Goal: Task Accomplishment & Management: Complete application form

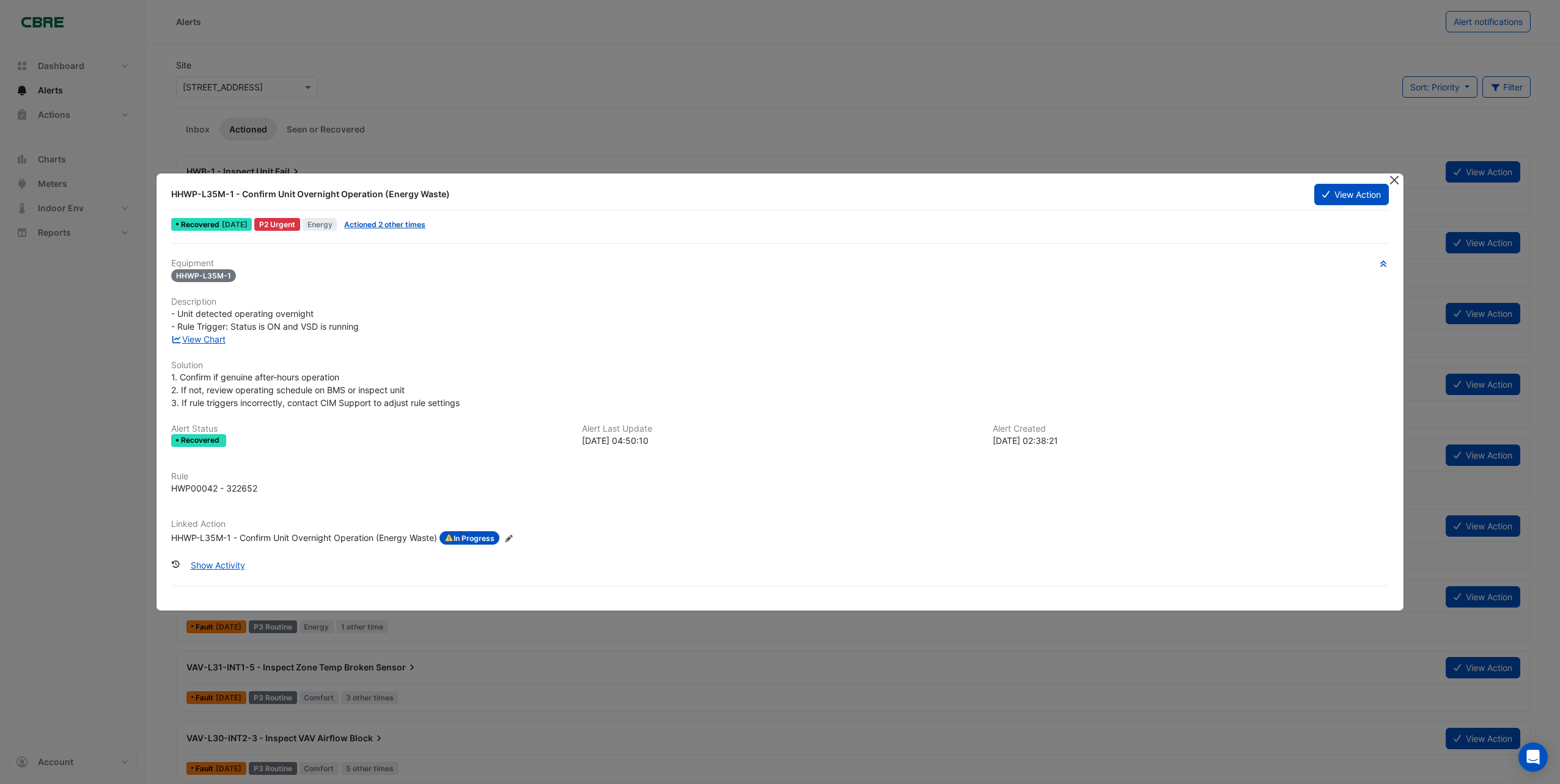
click at [1393, 179] on button "Close" at bounding box center [1394, 180] width 13 height 13
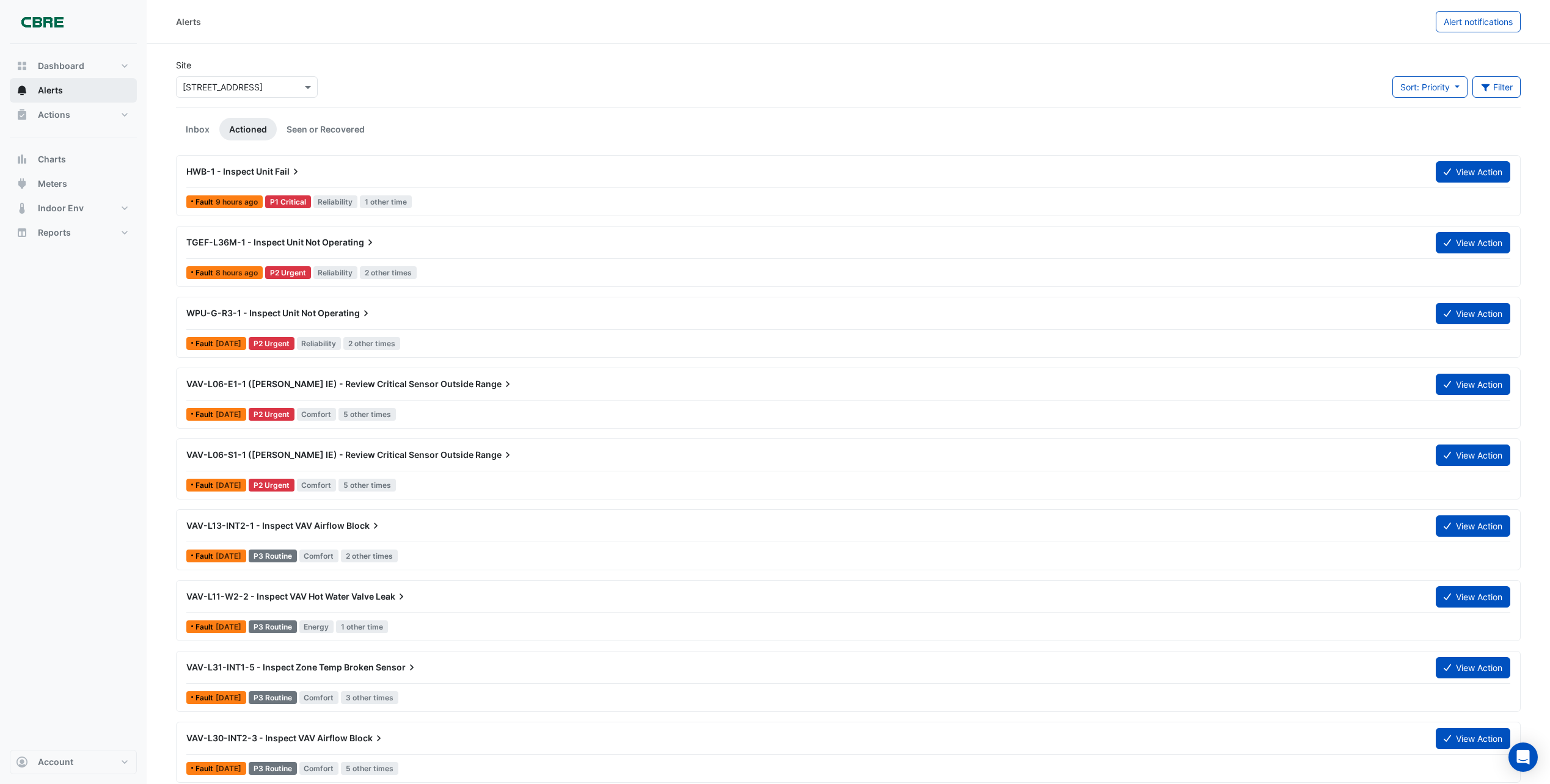
click at [56, 89] on span "Alerts" at bounding box center [51, 90] width 25 height 13
click at [58, 86] on span "Alerts" at bounding box center [51, 90] width 25 height 13
click at [55, 115] on span "Actions" at bounding box center [53, 115] width 32 height 13
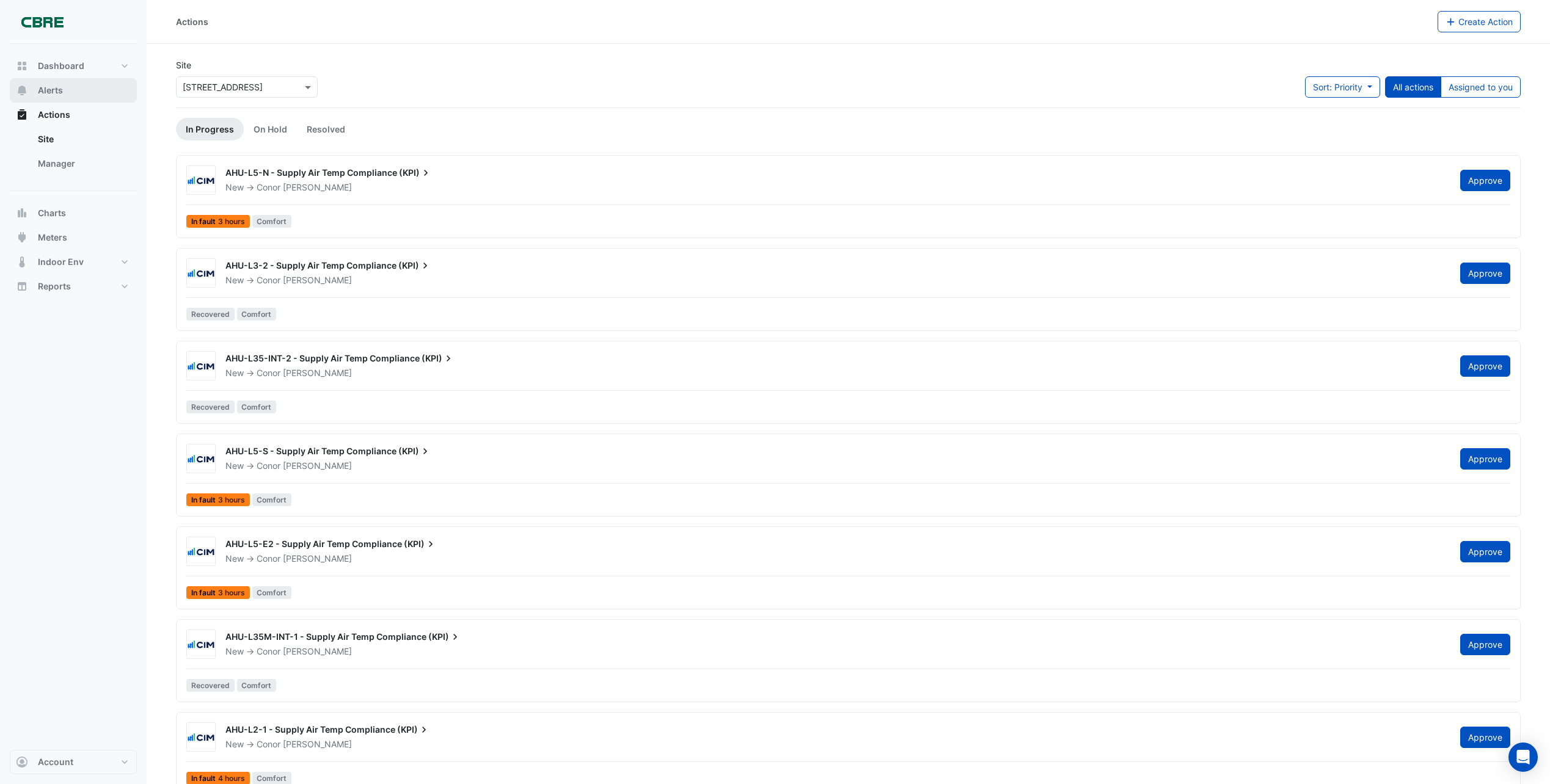
click at [52, 87] on span "Alerts" at bounding box center [51, 90] width 25 height 13
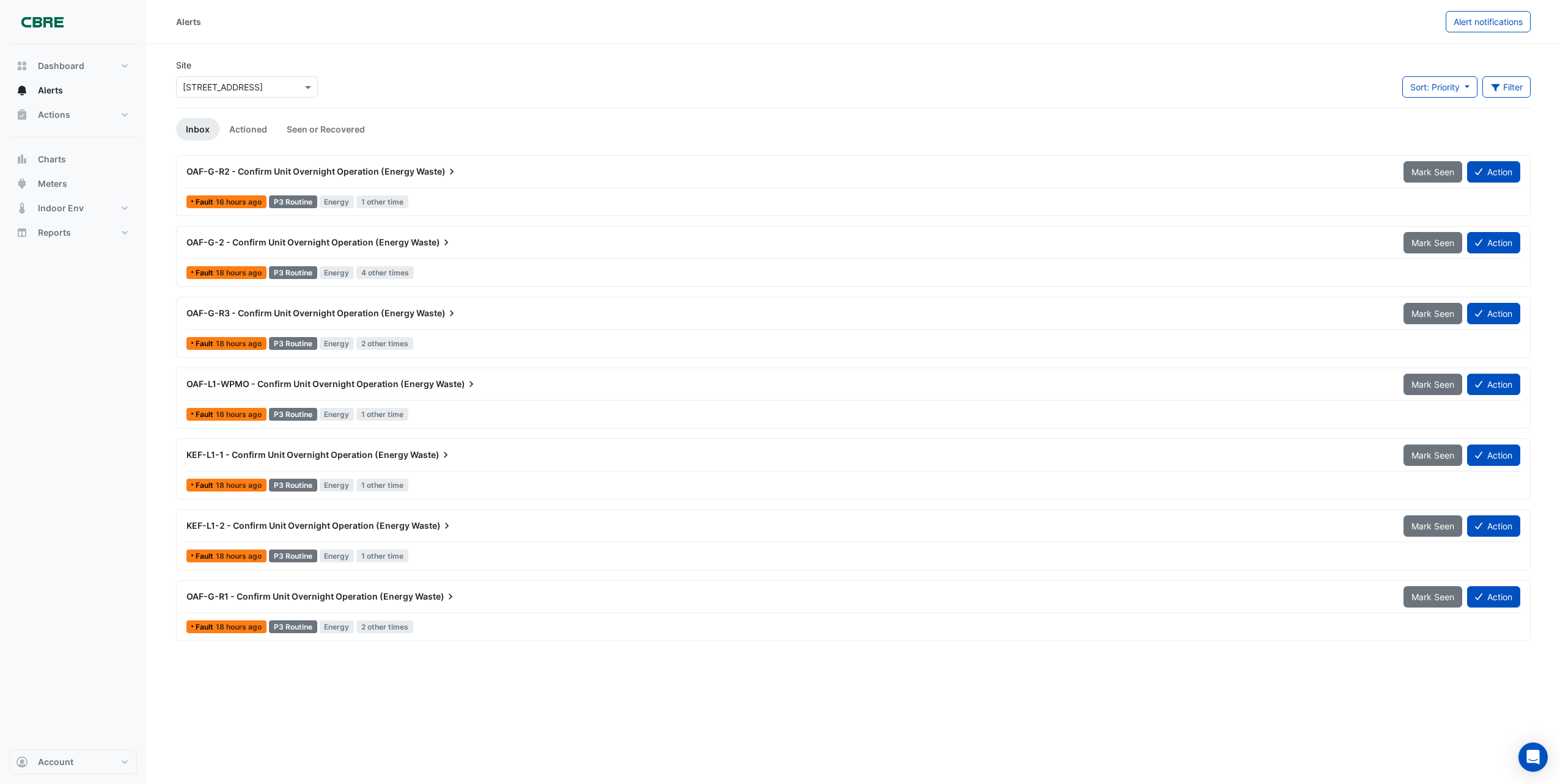
click at [305, 598] on span "OAF-G-R1 - Confirm Unit Overnight Operation (Energy" at bounding box center [299, 597] width 226 height 11
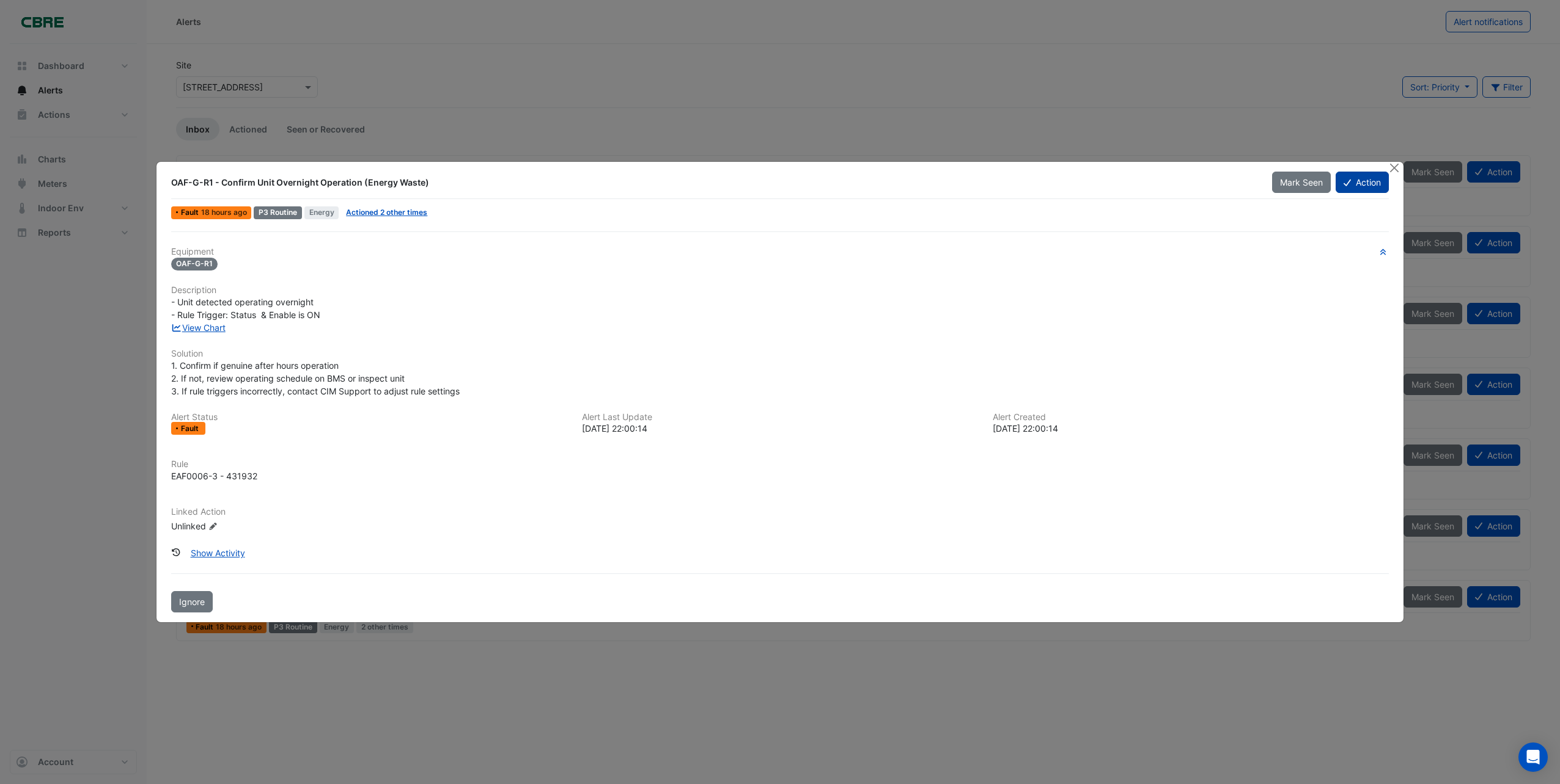
click at [1366, 184] on button "Action" at bounding box center [1362, 183] width 53 height 21
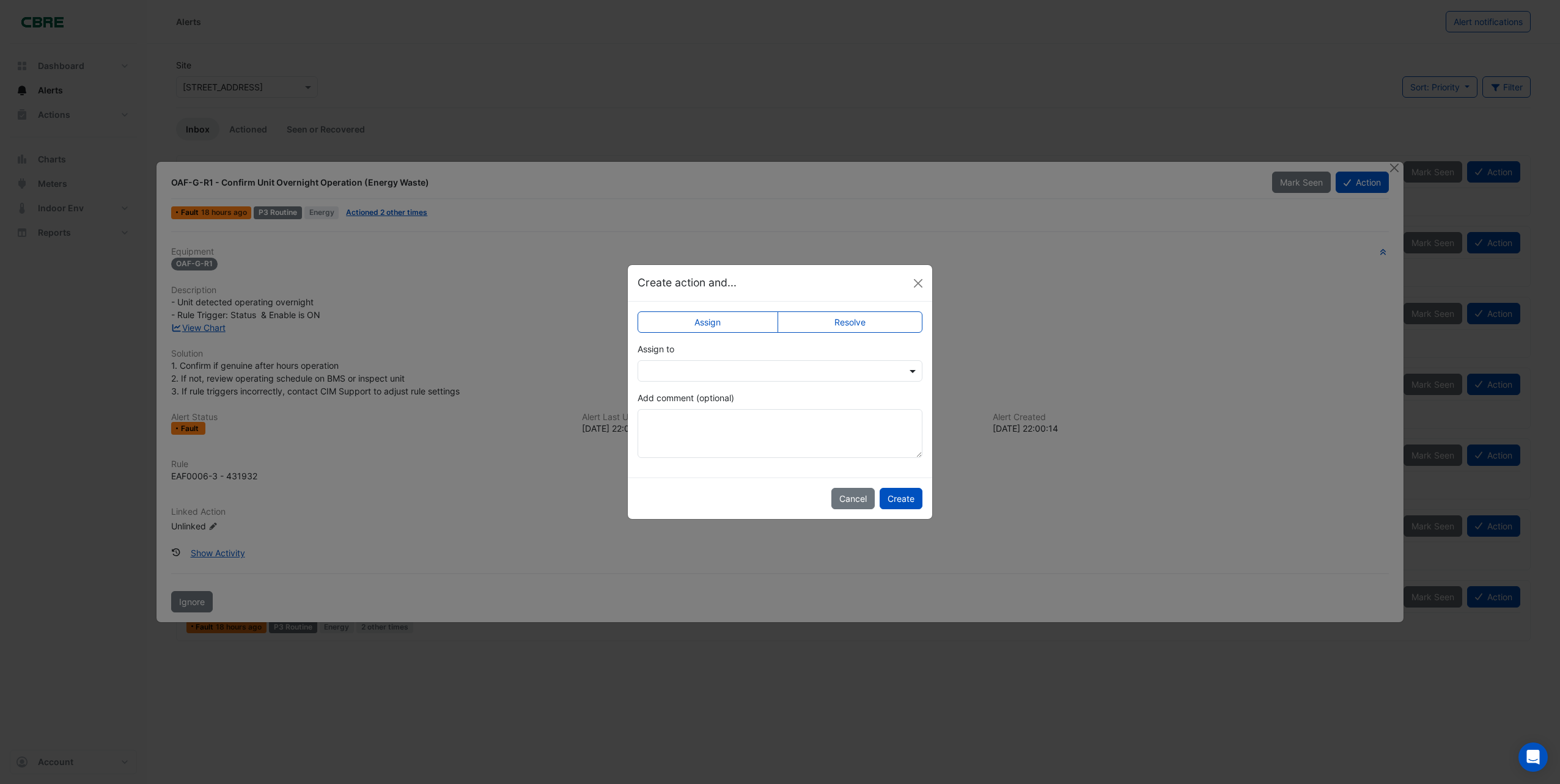
click at [910, 371] on span at bounding box center [915, 370] width 16 height 13
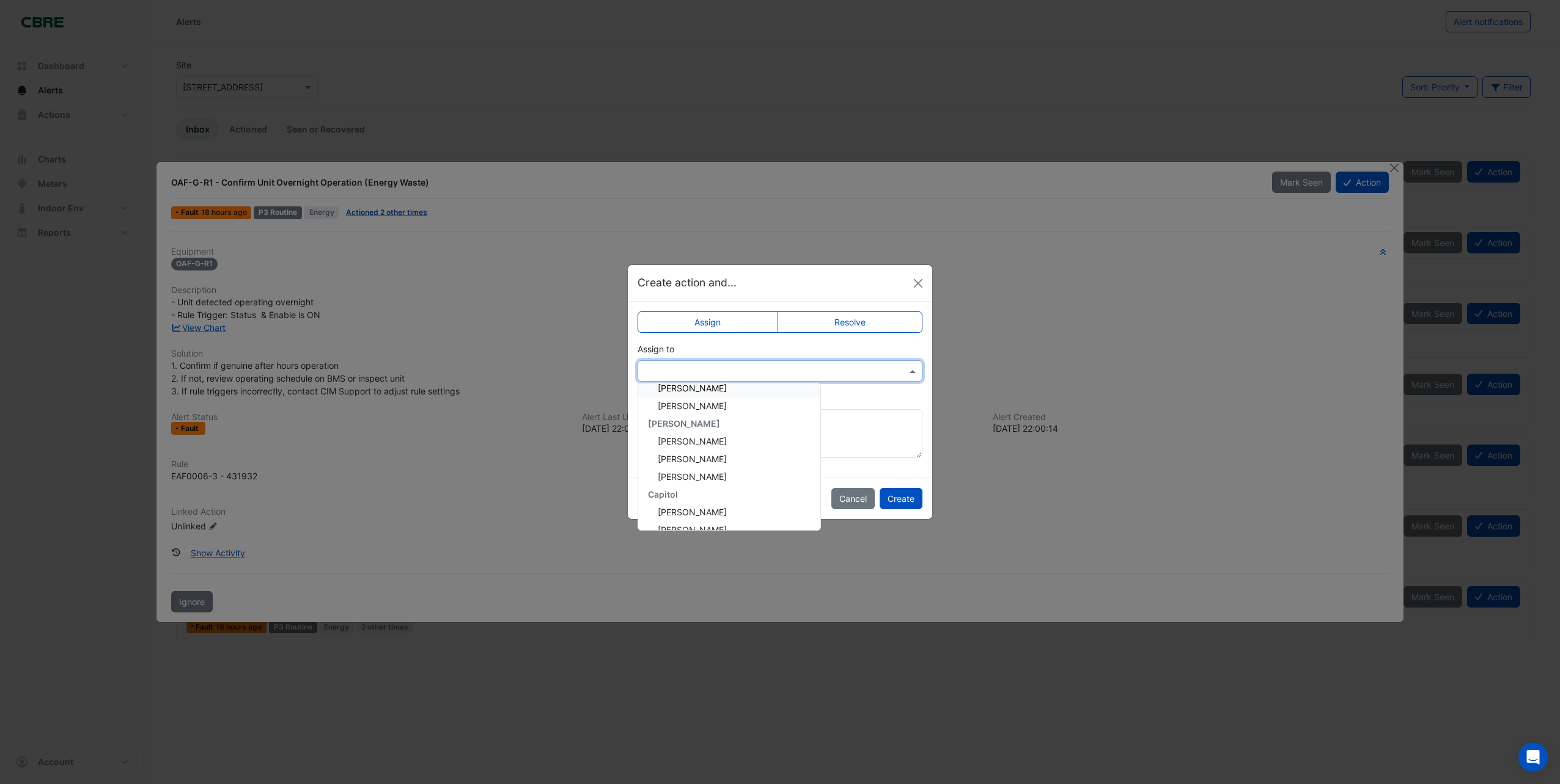
scroll to position [122, 0]
click at [686, 439] on span "[PERSON_NAME]" at bounding box center [692, 434] width 69 height 11
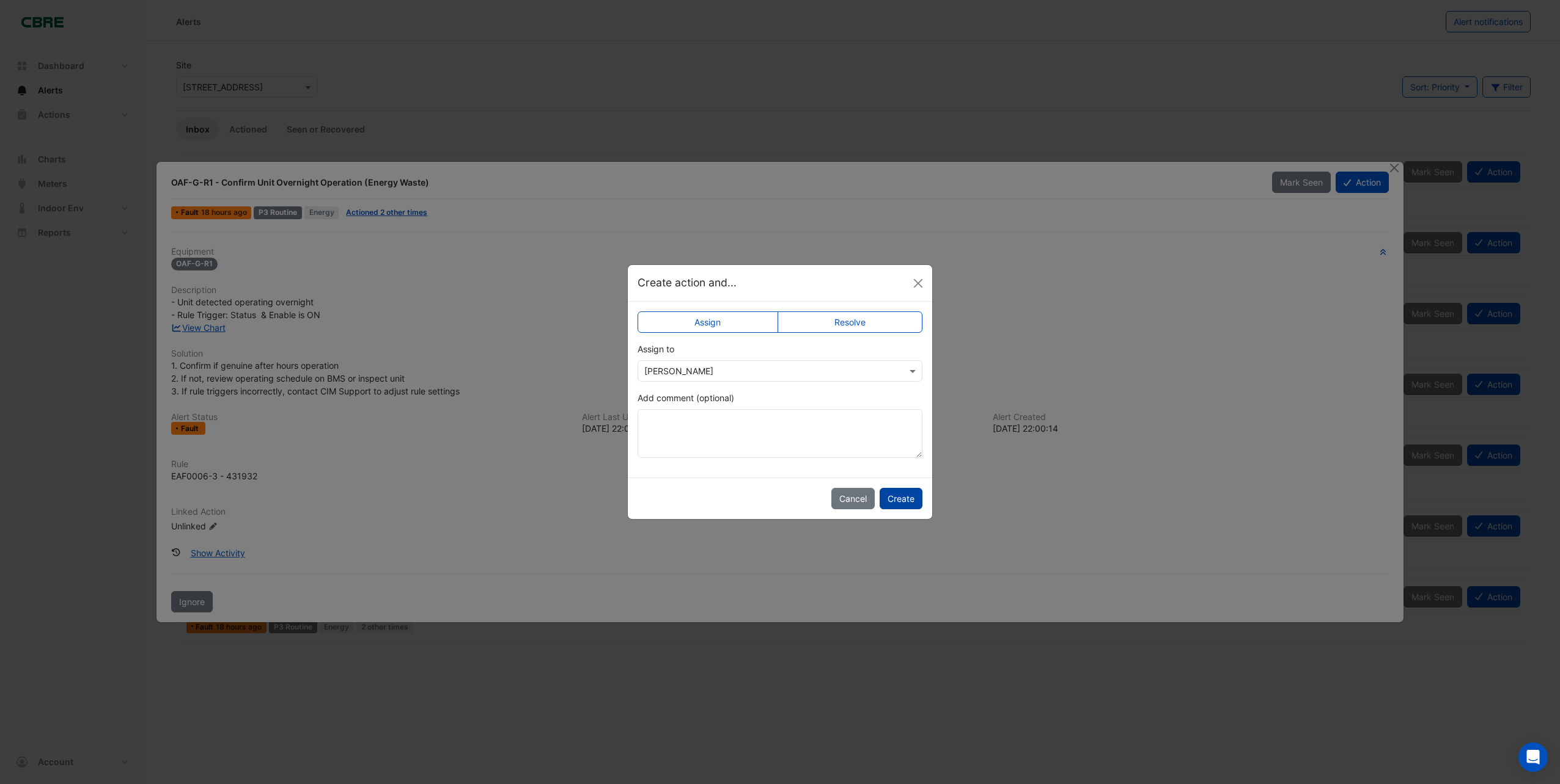
click at [908, 504] on button "Create" at bounding box center [901, 498] width 43 height 21
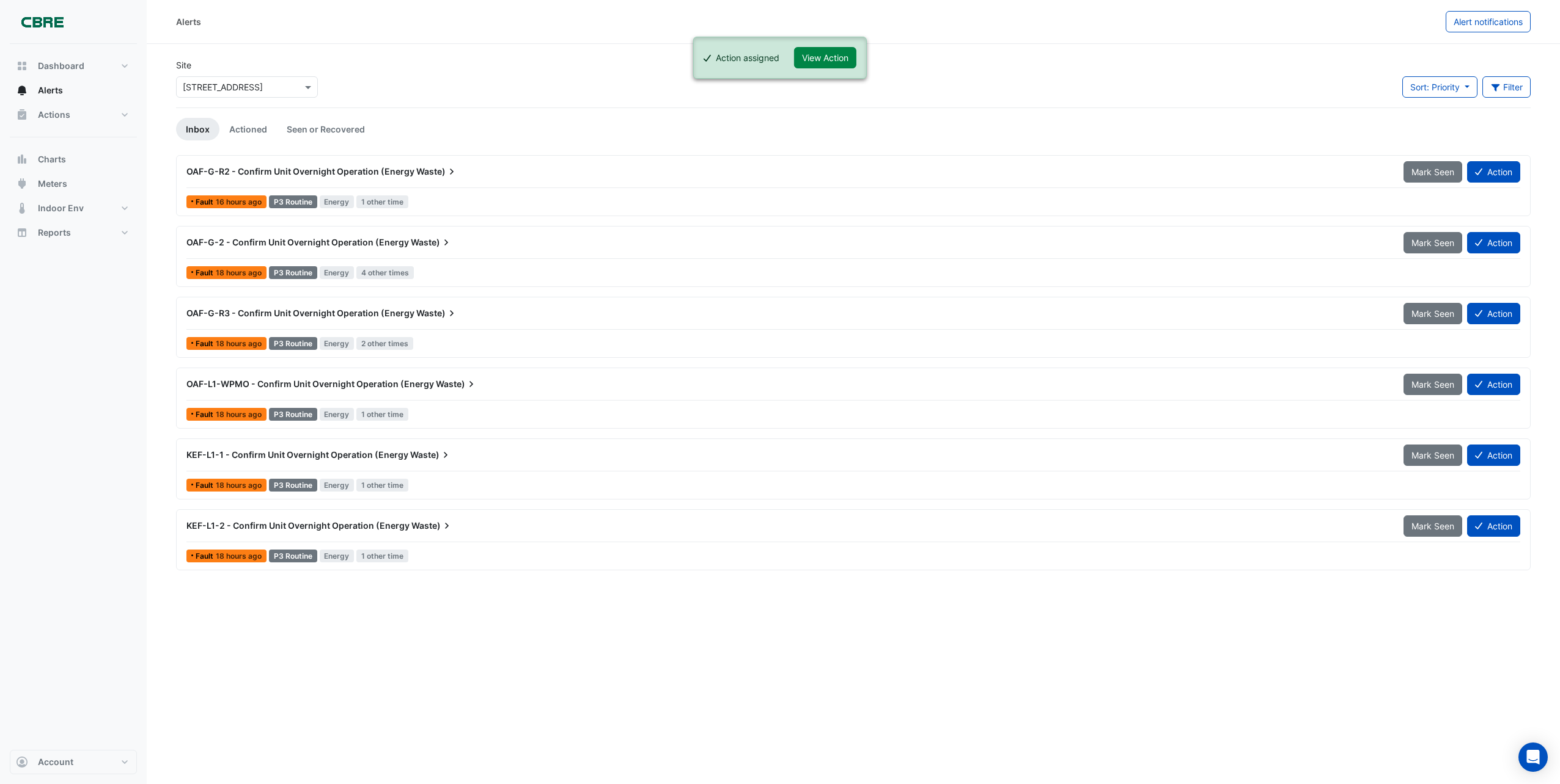
click at [388, 526] on span "KEF-L1-2 - Confirm Unit Overnight Operation (Energy" at bounding box center [298, 526] width 224 height 11
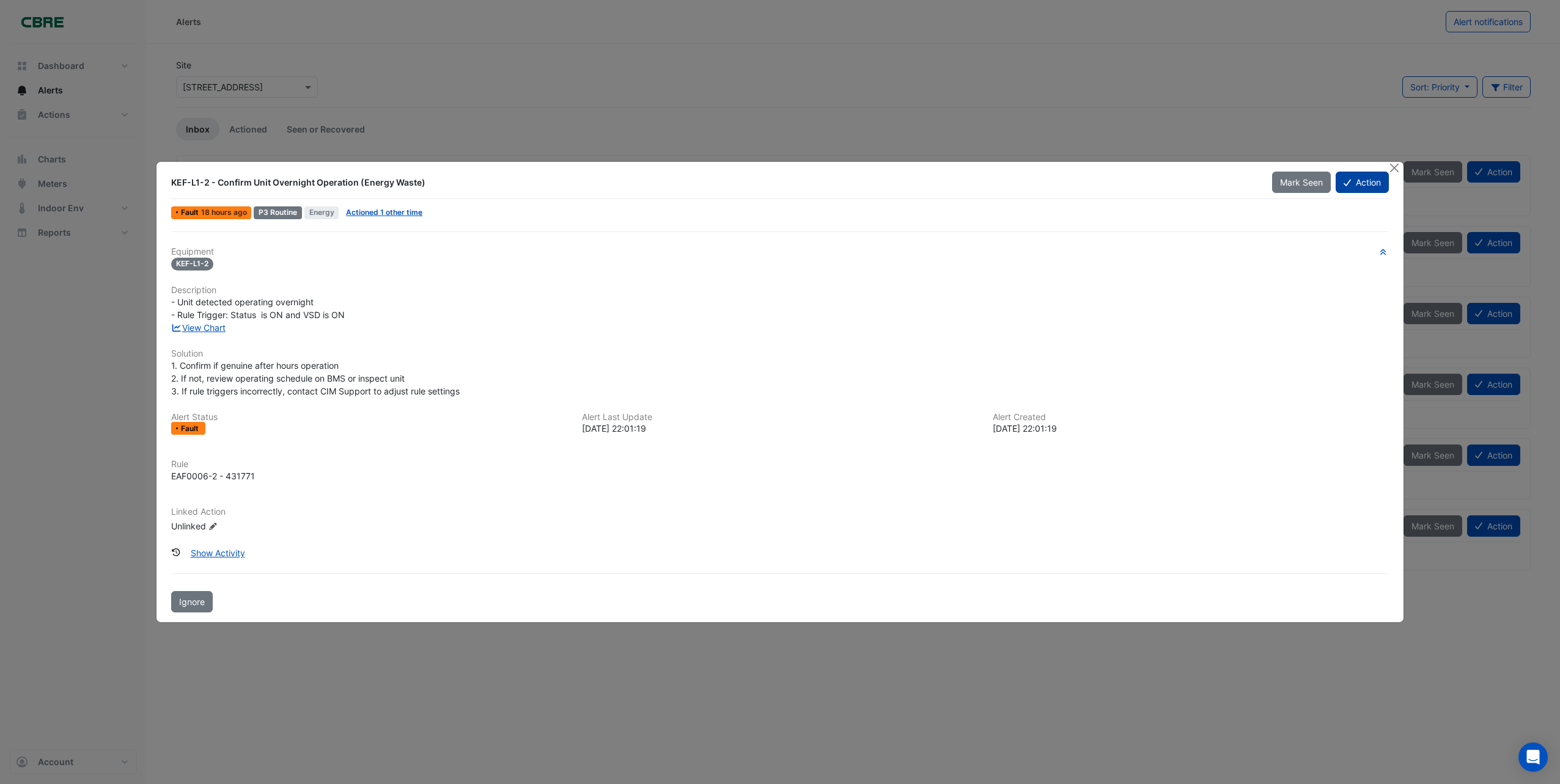
click at [1363, 180] on button "Action" at bounding box center [1362, 183] width 53 height 21
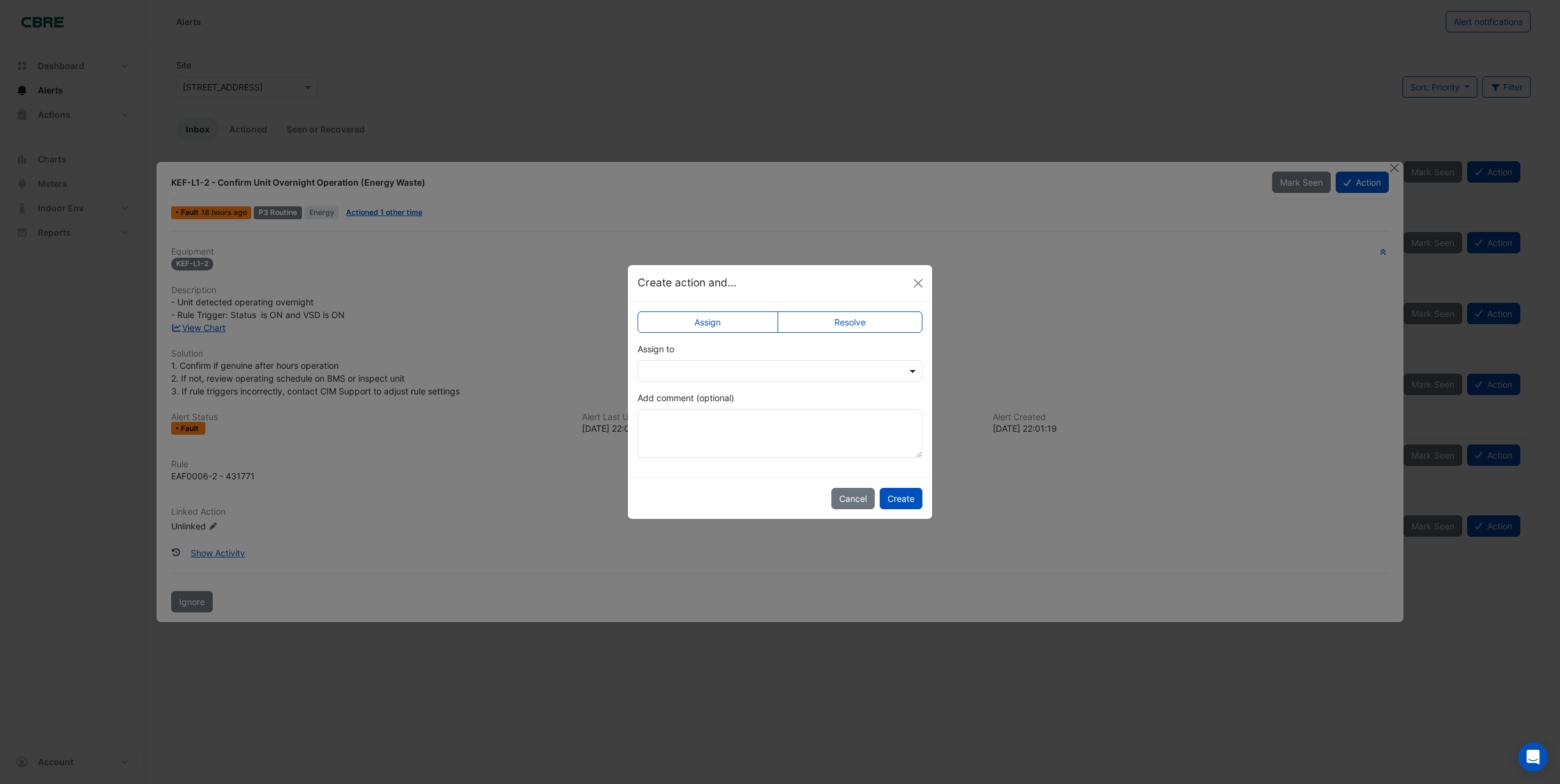
click at [910, 374] on span at bounding box center [915, 370] width 16 height 13
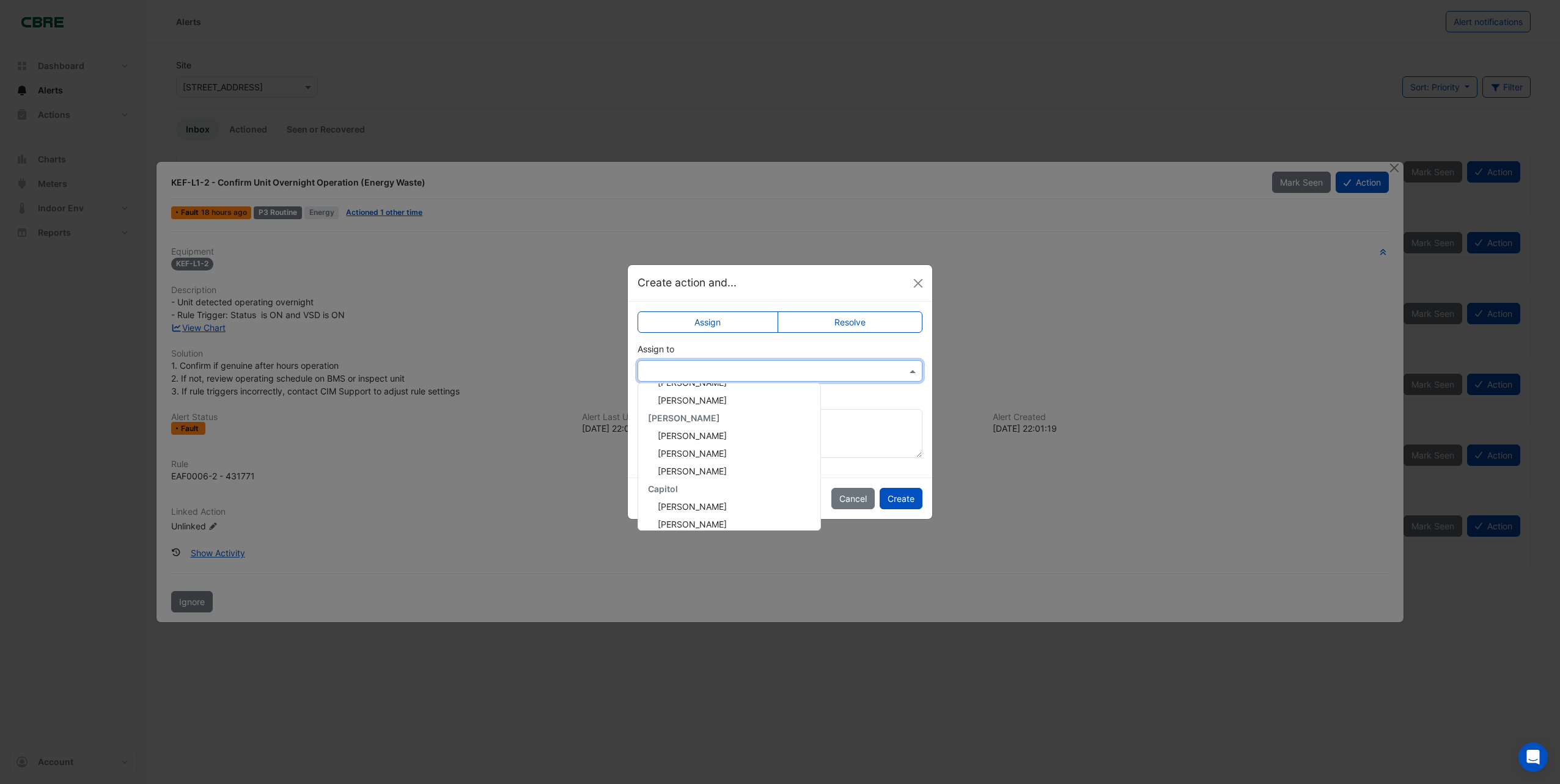
scroll to position [122, 0]
click at [682, 432] on span "[PERSON_NAME]" at bounding box center [692, 434] width 69 height 11
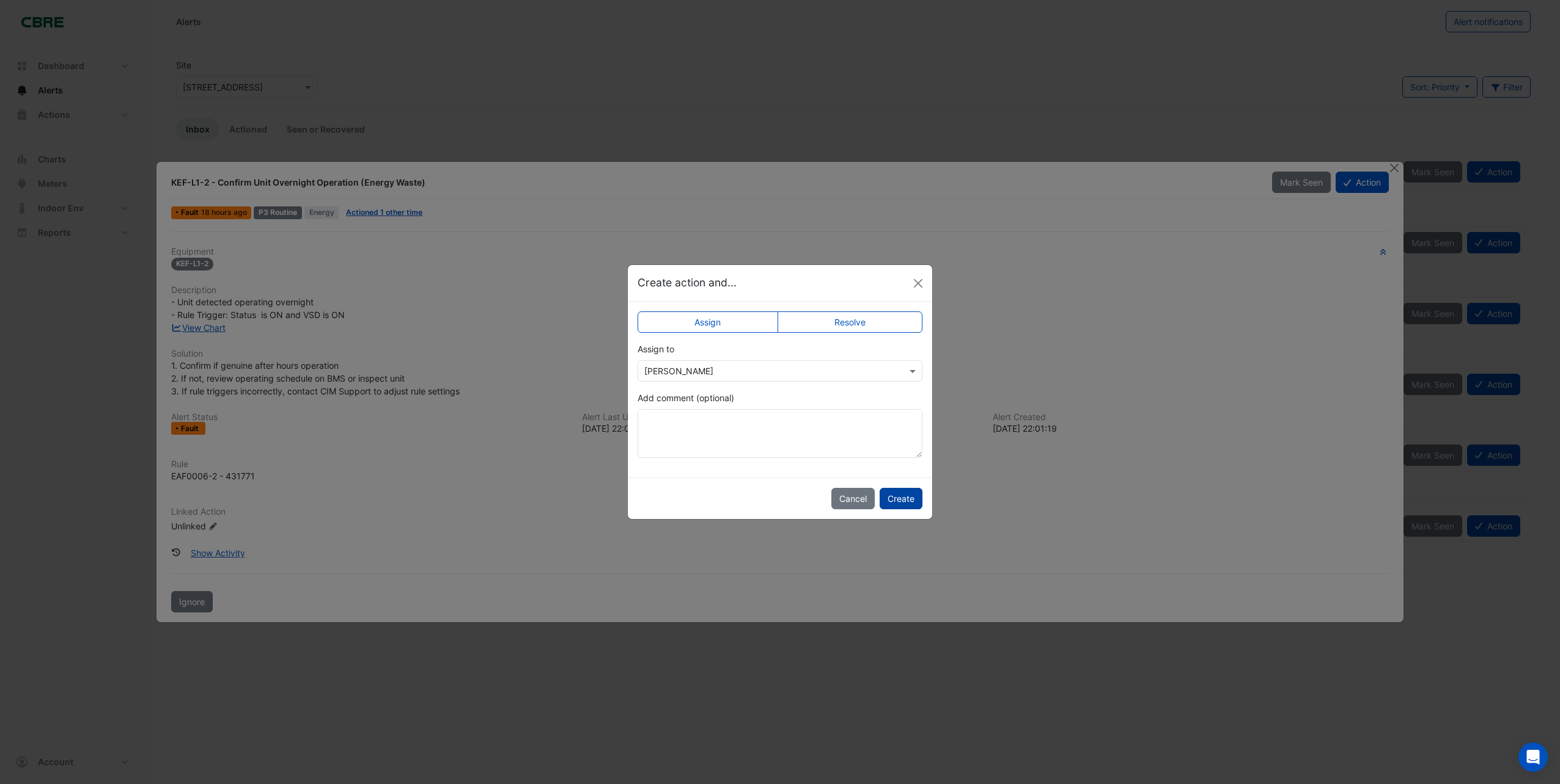
click at [915, 502] on button "Create" at bounding box center [901, 498] width 43 height 21
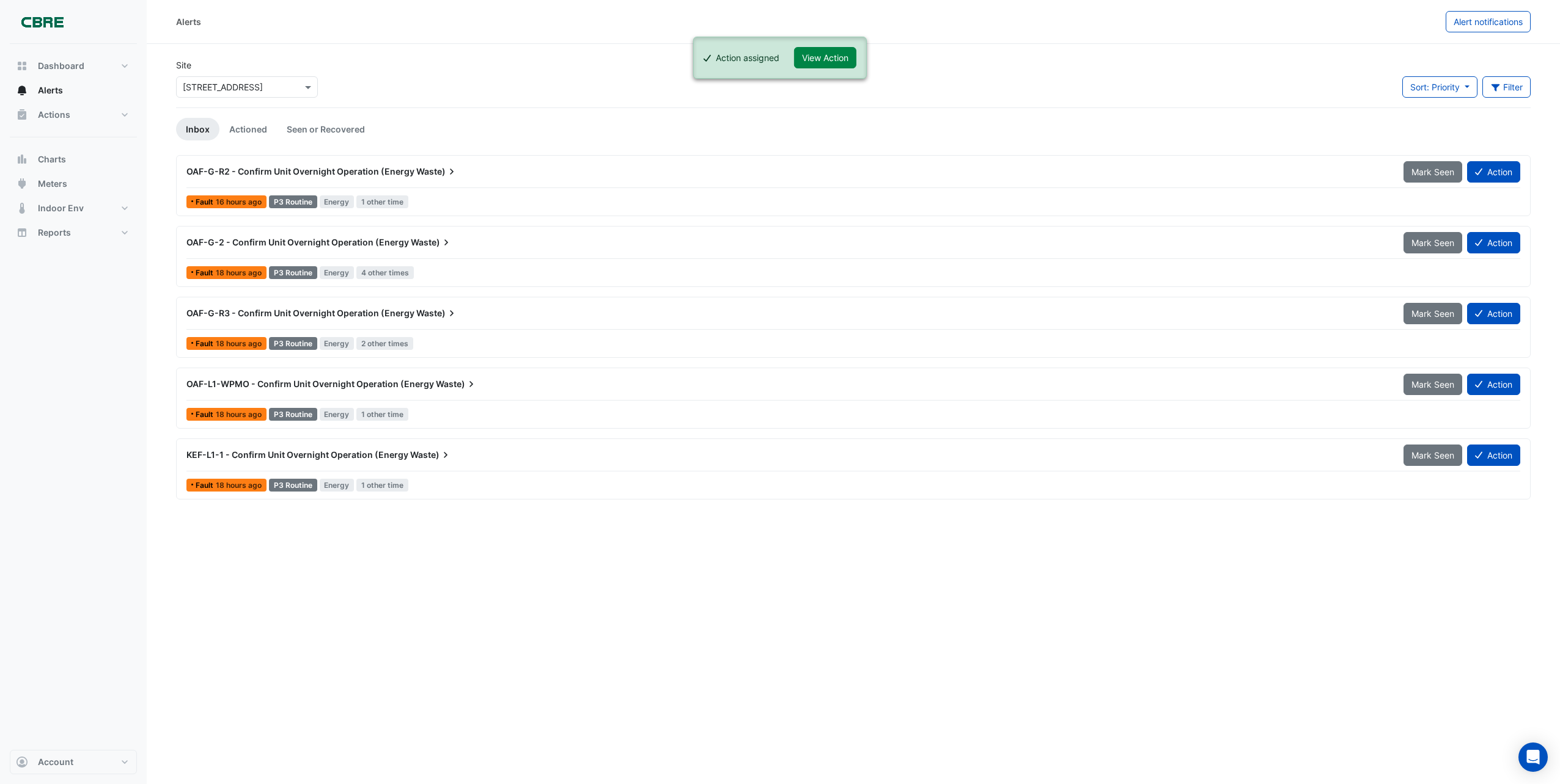
click at [337, 454] on span "KEF-L1-1 - Confirm Unit Overnight Operation (Energy" at bounding box center [297, 455] width 222 height 11
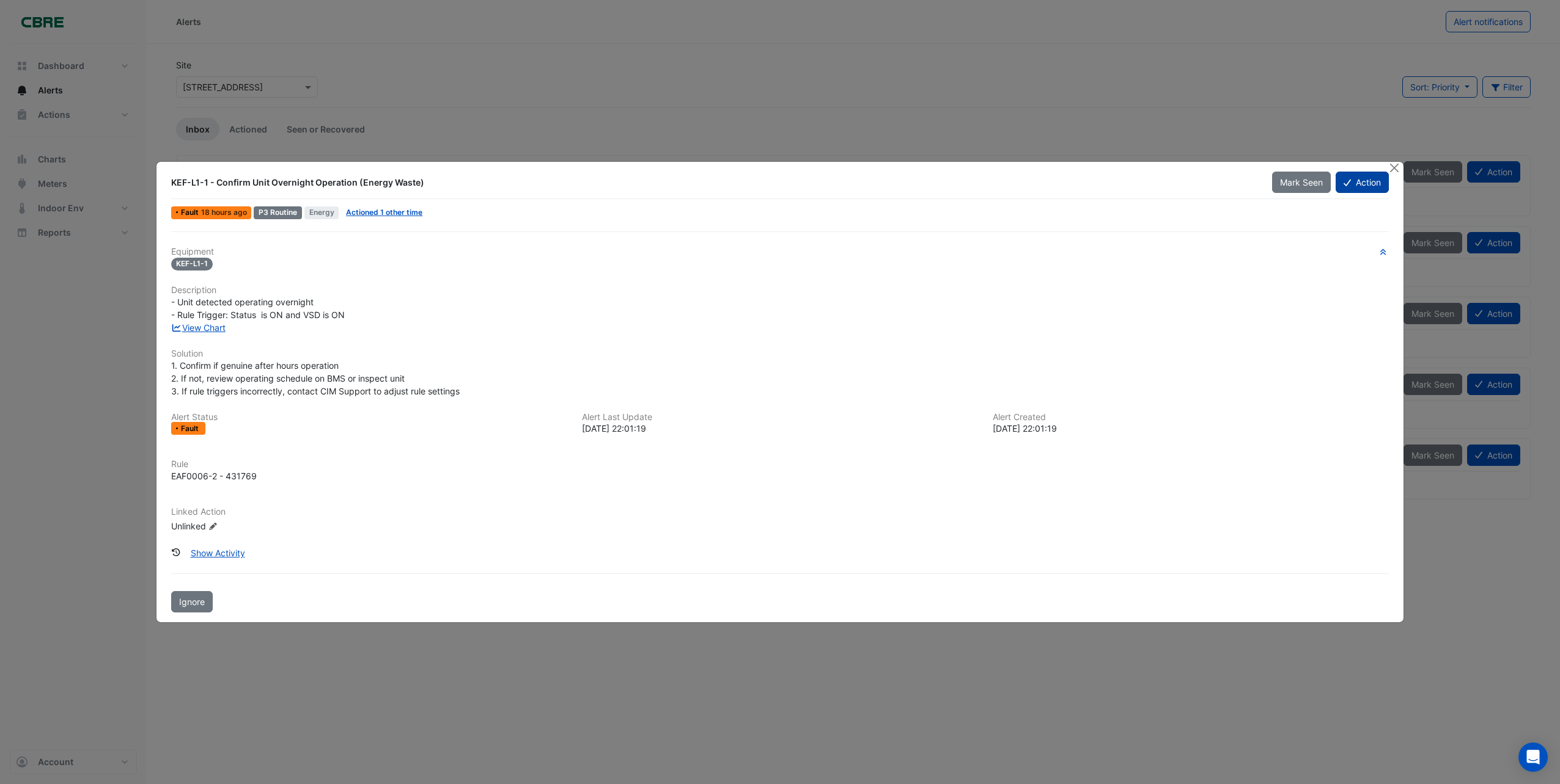
click at [1366, 186] on button "Action" at bounding box center [1362, 183] width 53 height 21
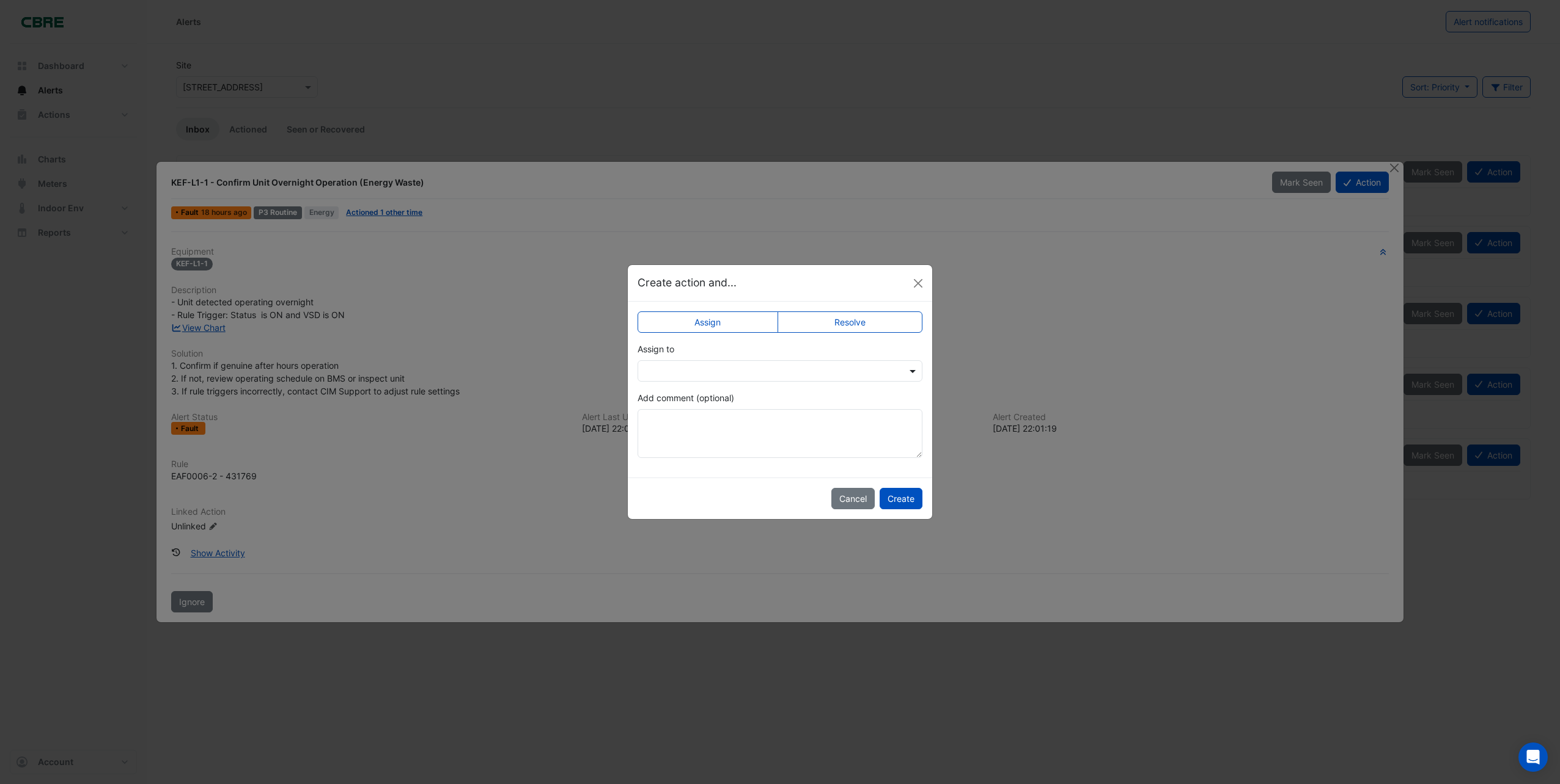
click at [916, 374] on span at bounding box center [915, 370] width 16 height 13
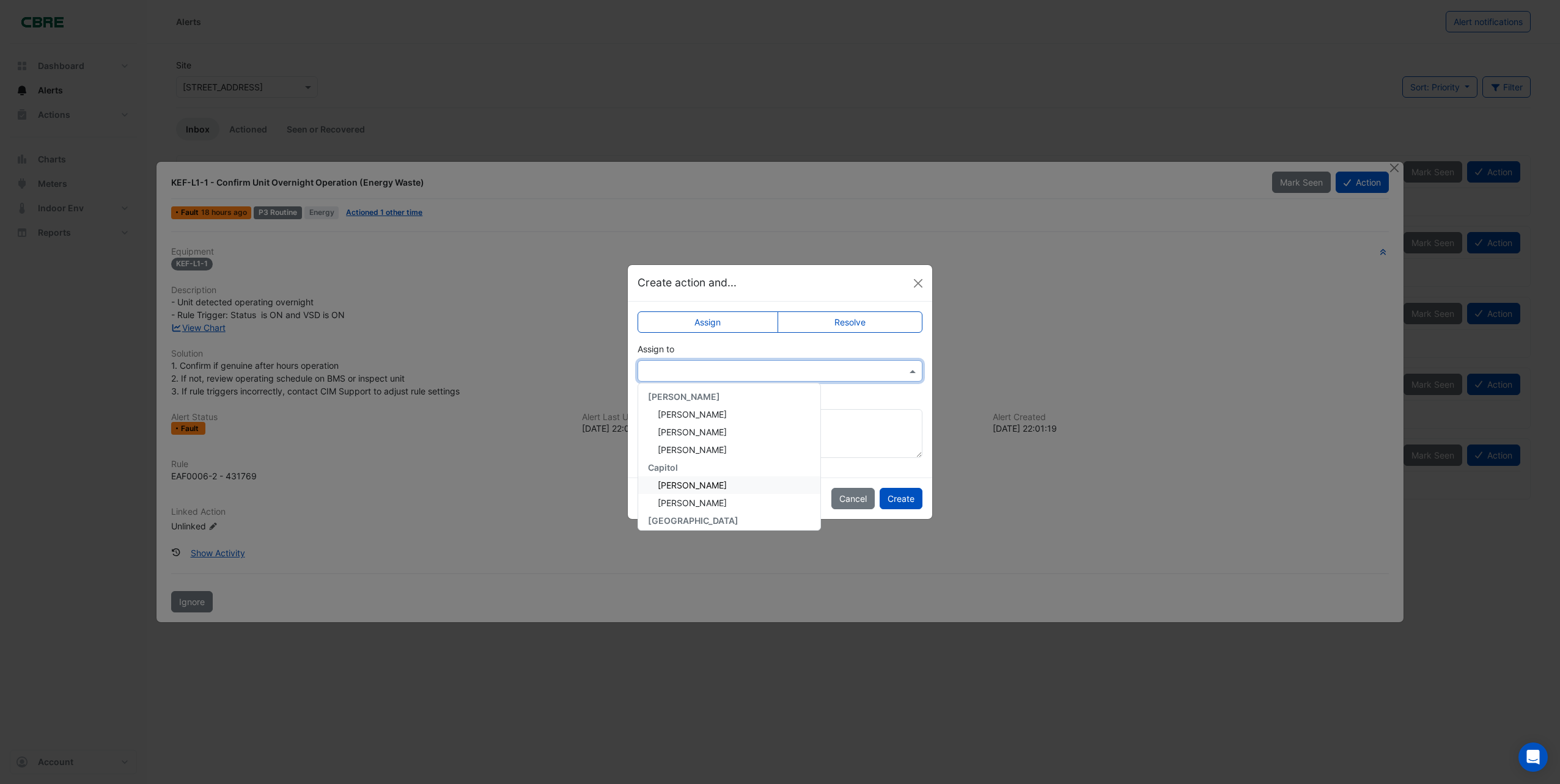
scroll to position [122, 0]
click at [687, 432] on span "[PERSON_NAME]" at bounding box center [692, 434] width 69 height 11
click at [903, 494] on button "Create" at bounding box center [901, 498] width 43 height 21
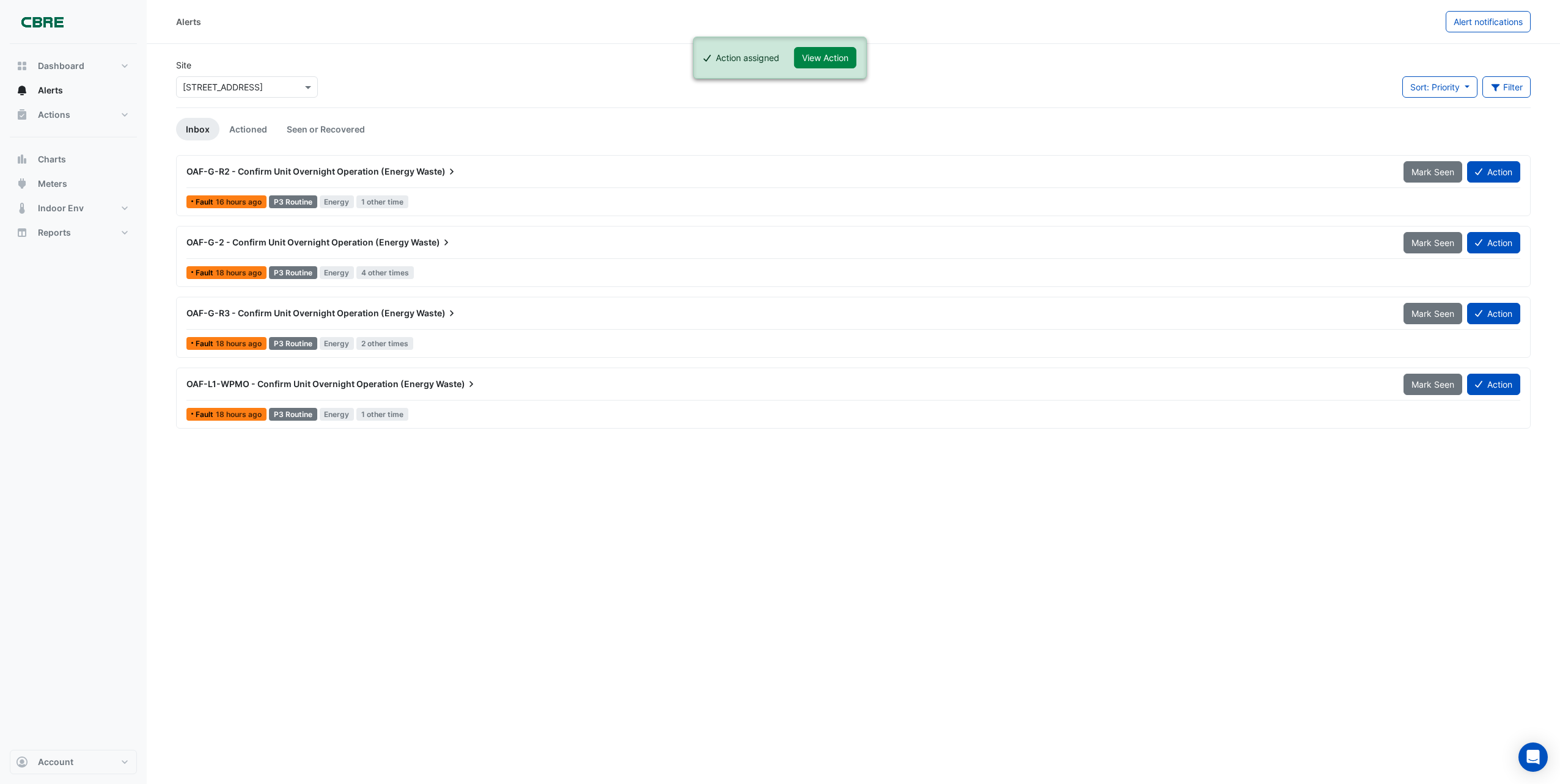
click at [375, 382] on span "OAF-L1-WPMO - Confirm Unit Overnight Operation (Energy" at bounding box center [310, 384] width 248 height 11
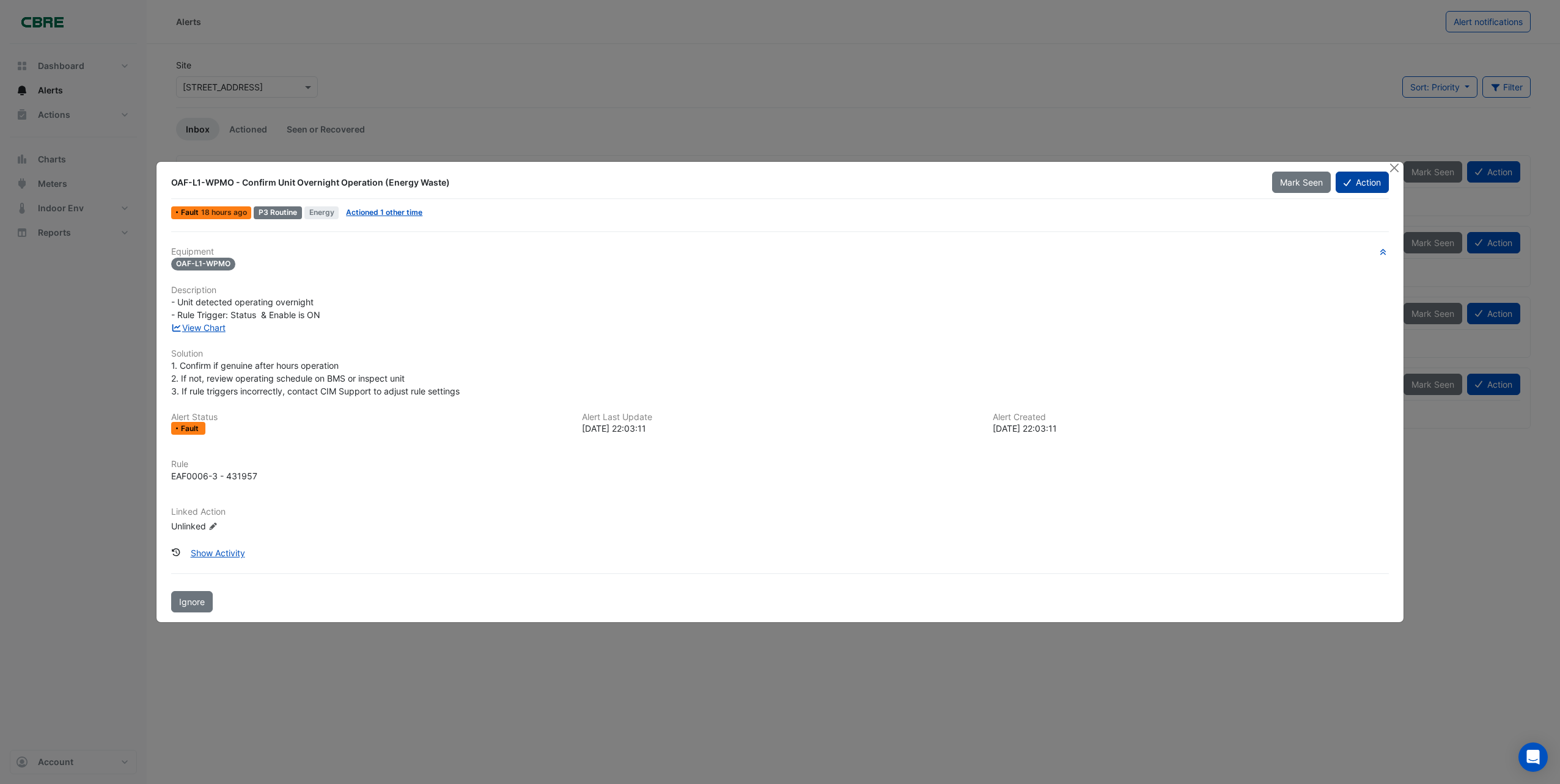
click at [1360, 187] on button "Action" at bounding box center [1362, 183] width 53 height 21
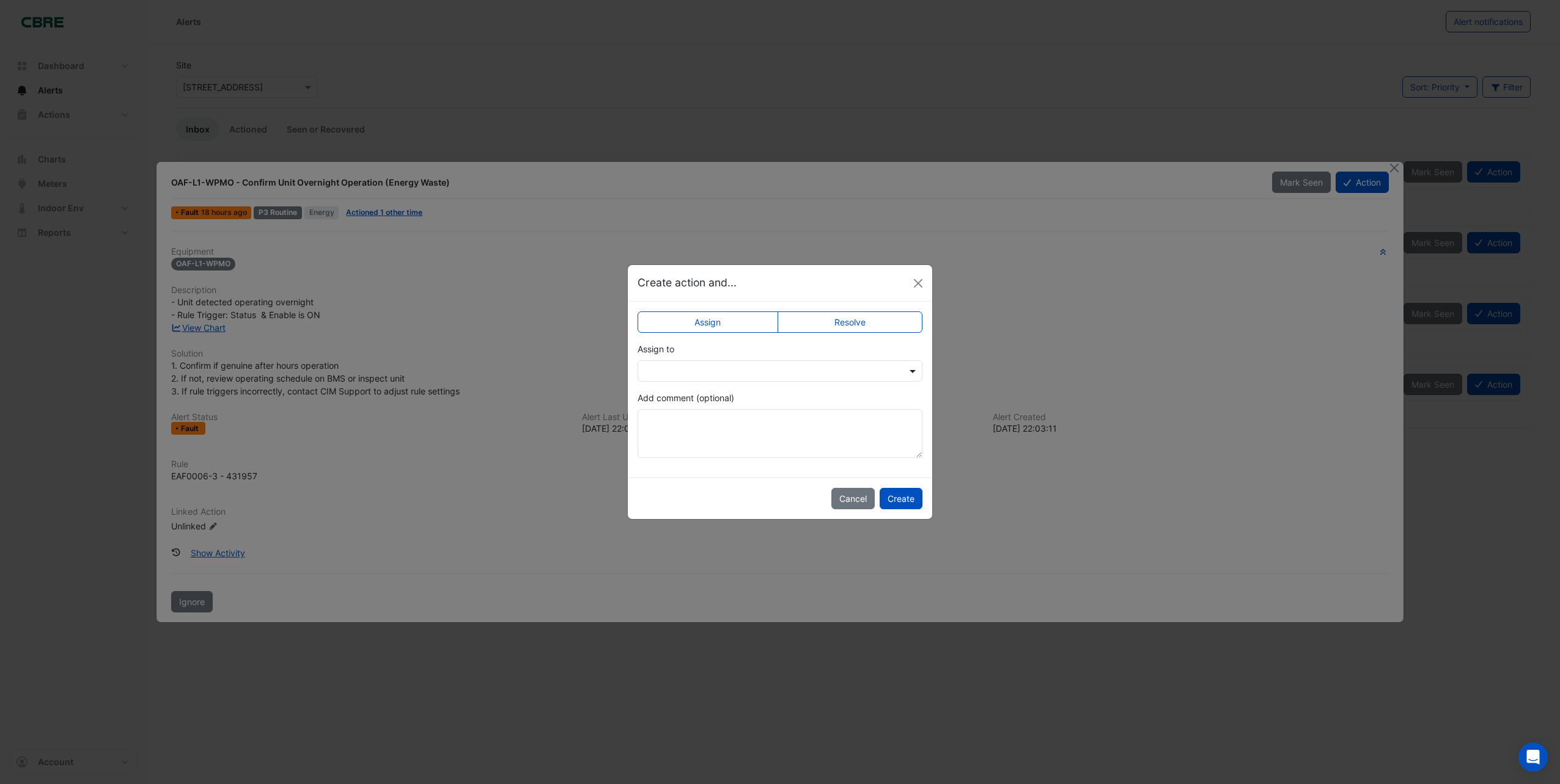
click at [917, 371] on span at bounding box center [915, 370] width 16 height 13
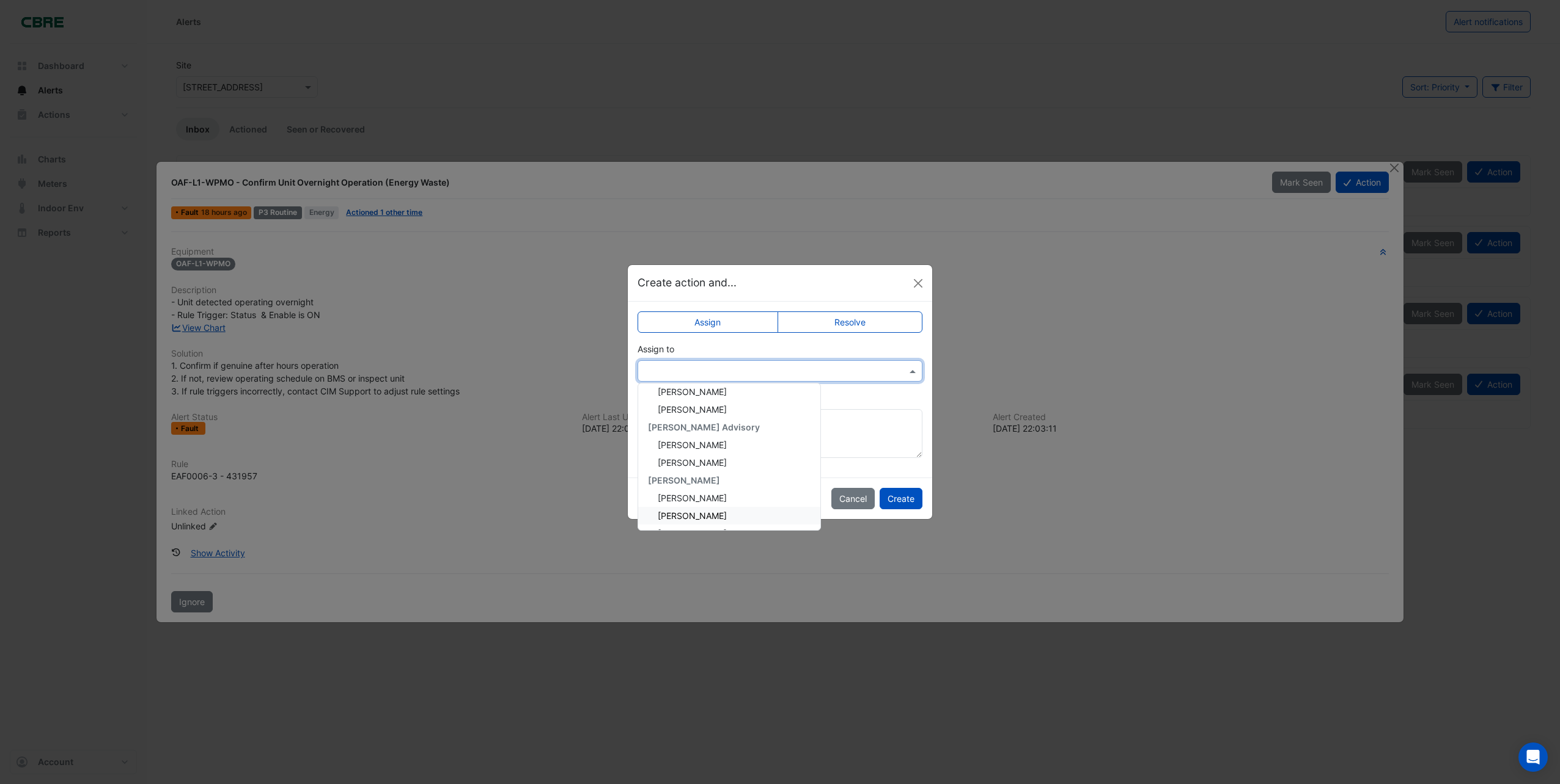
scroll to position [122, 0]
click at [695, 438] on span "[PERSON_NAME]" at bounding box center [692, 434] width 69 height 11
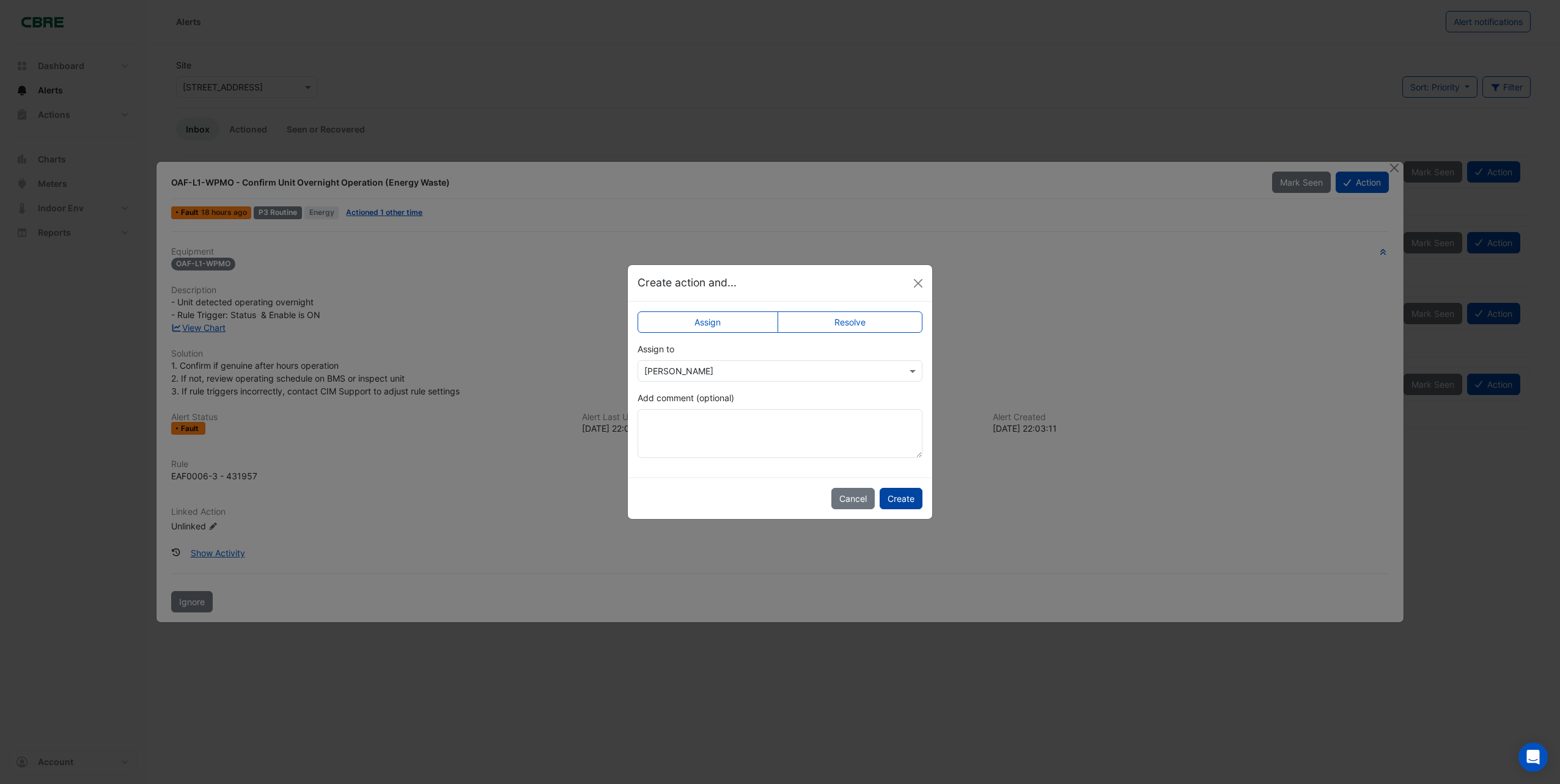
click at [911, 502] on button "Create" at bounding box center [901, 498] width 43 height 21
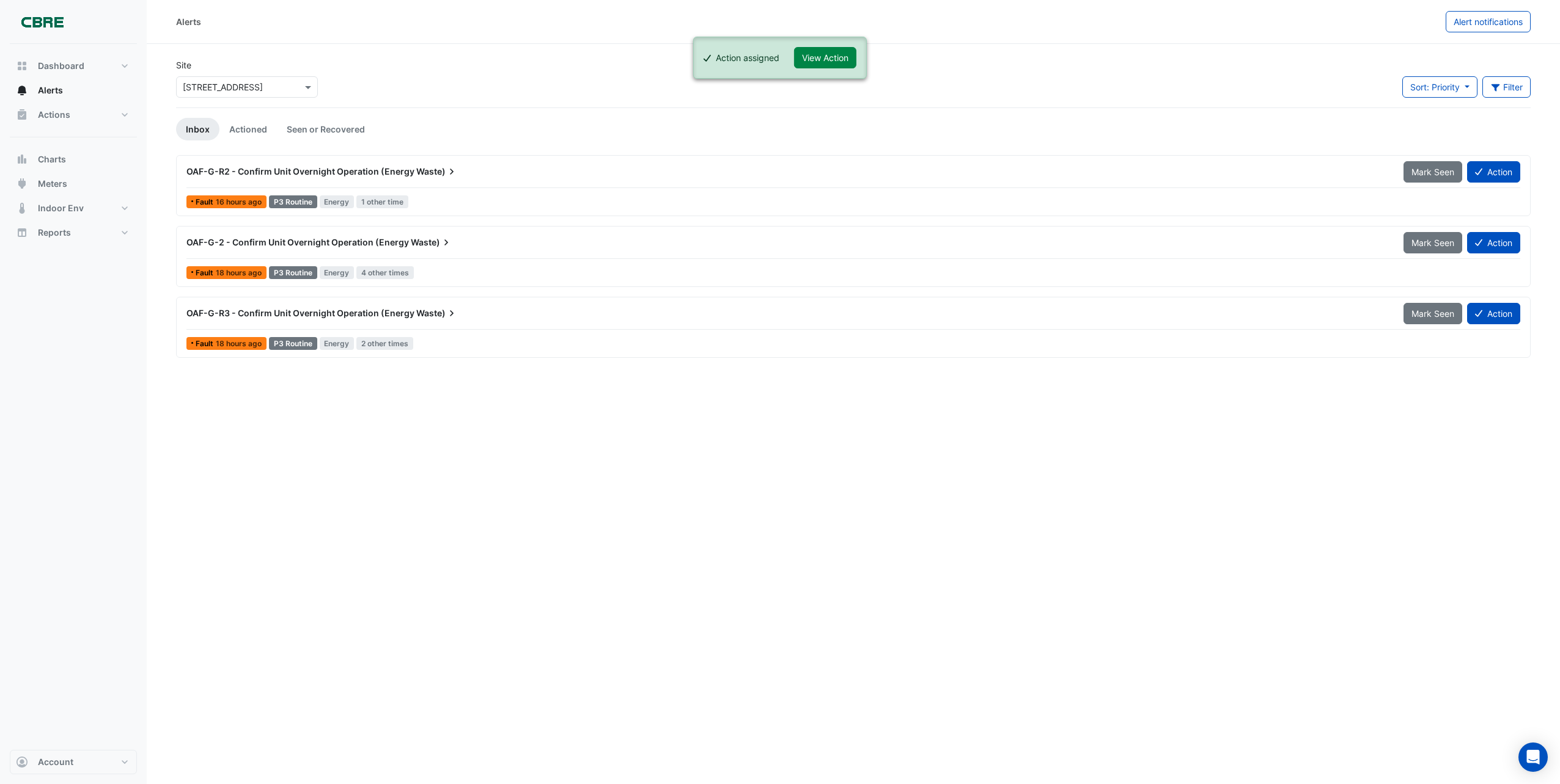
click at [327, 312] on span "OAF-G-R3 - Confirm Unit Overnight Operation (Energy" at bounding box center [300, 313] width 228 height 11
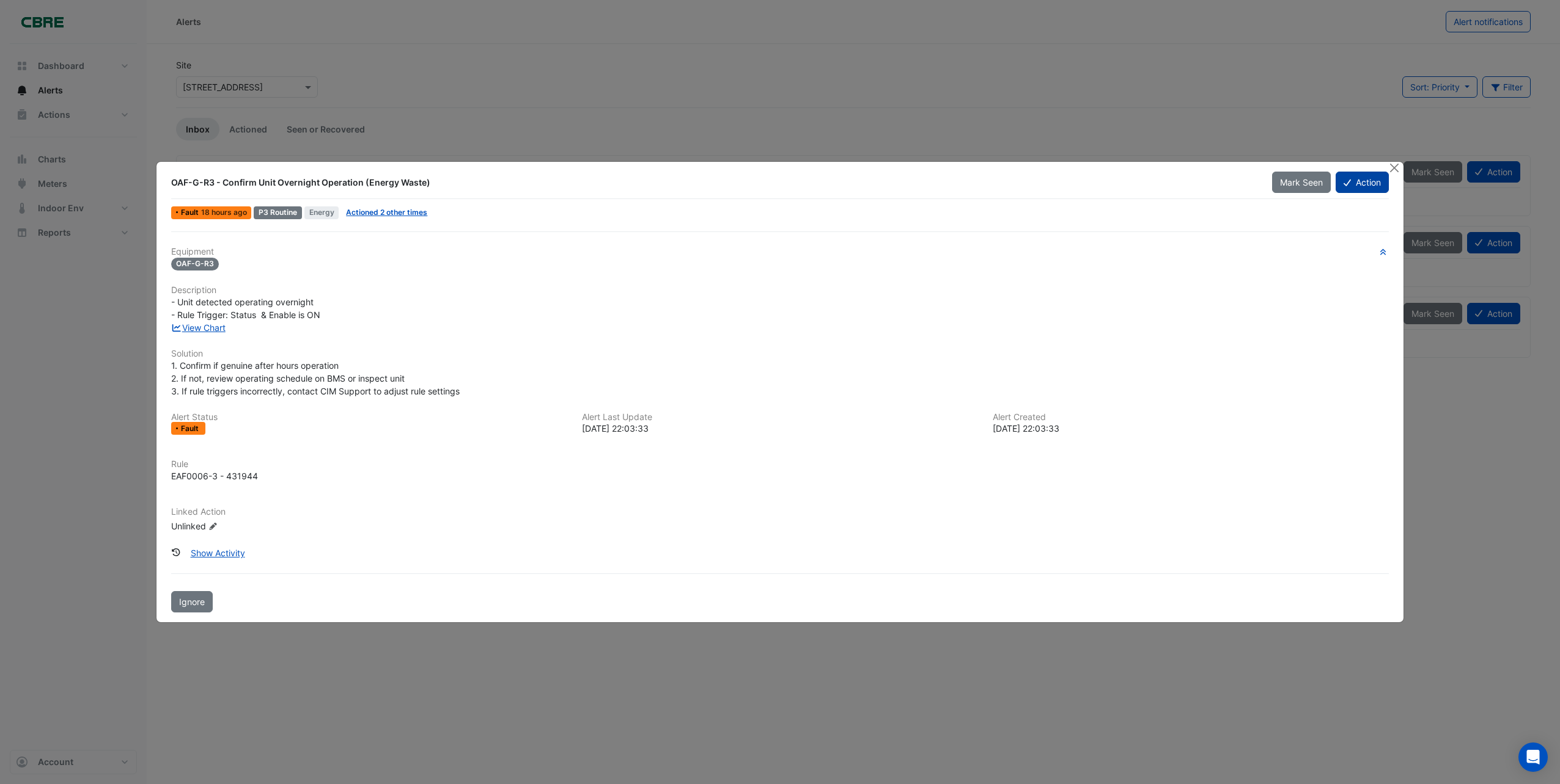
click at [1368, 187] on button "Action" at bounding box center [1362, 183] width 53 height 21
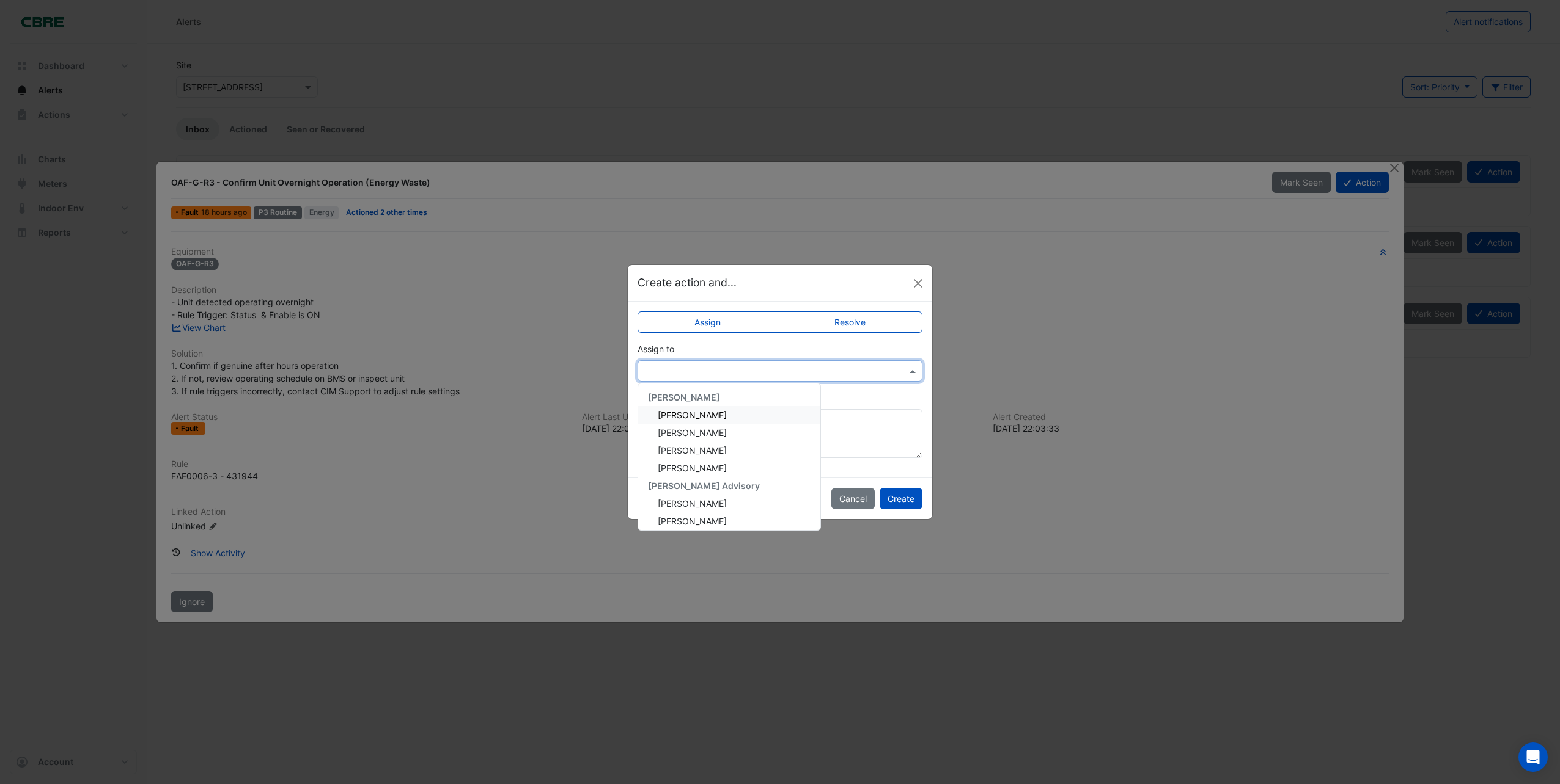
click at [910, 365] on span at bounding box center [915, 370] width 16 height 13
click at [693, 435] on span "[PERSON_NAME]" at bounding box center [692, 434] width 69 height 11
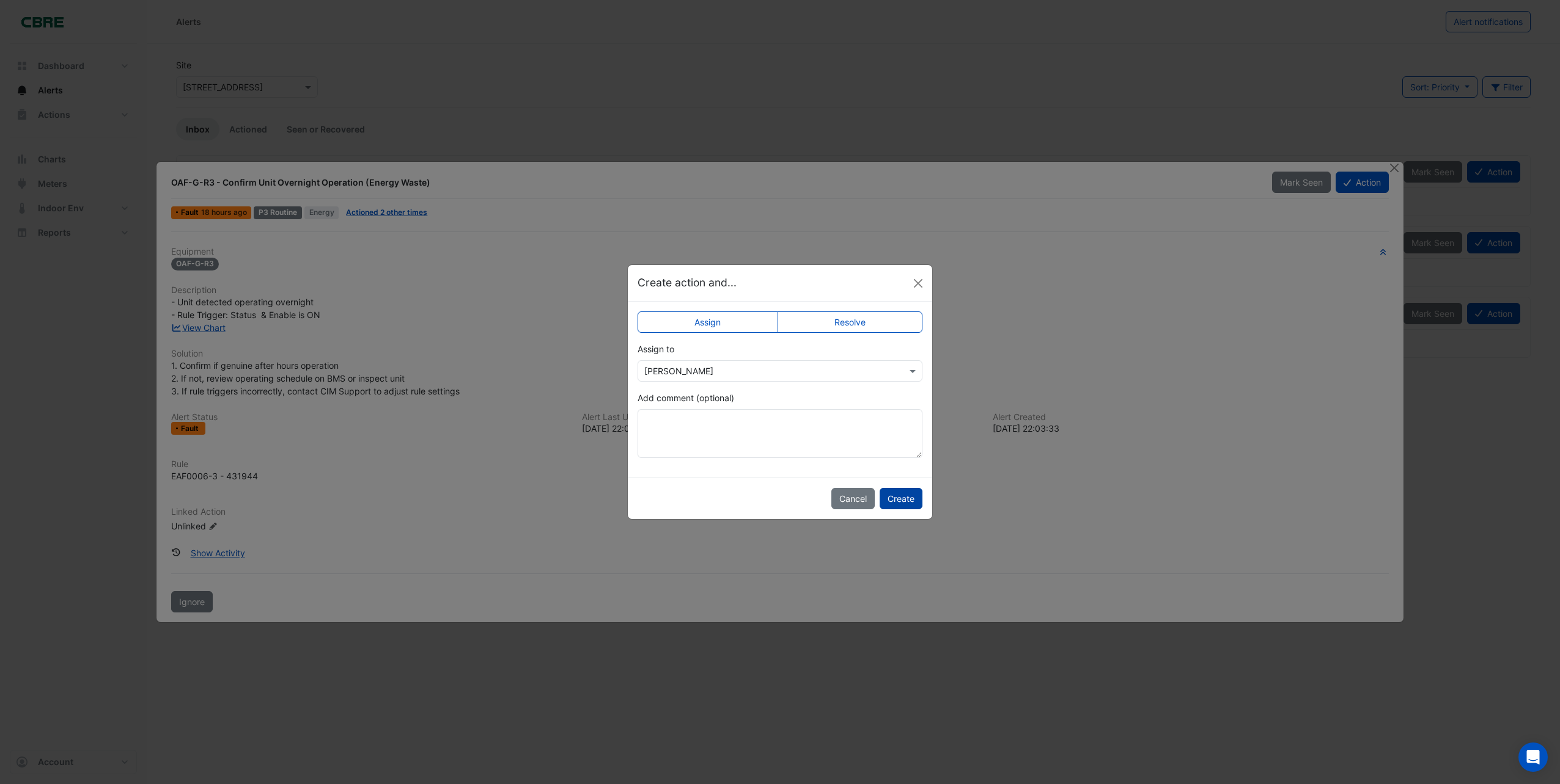
click at [906, 501] on button "Create" at bounding box center [901, 498] width 43 height 21
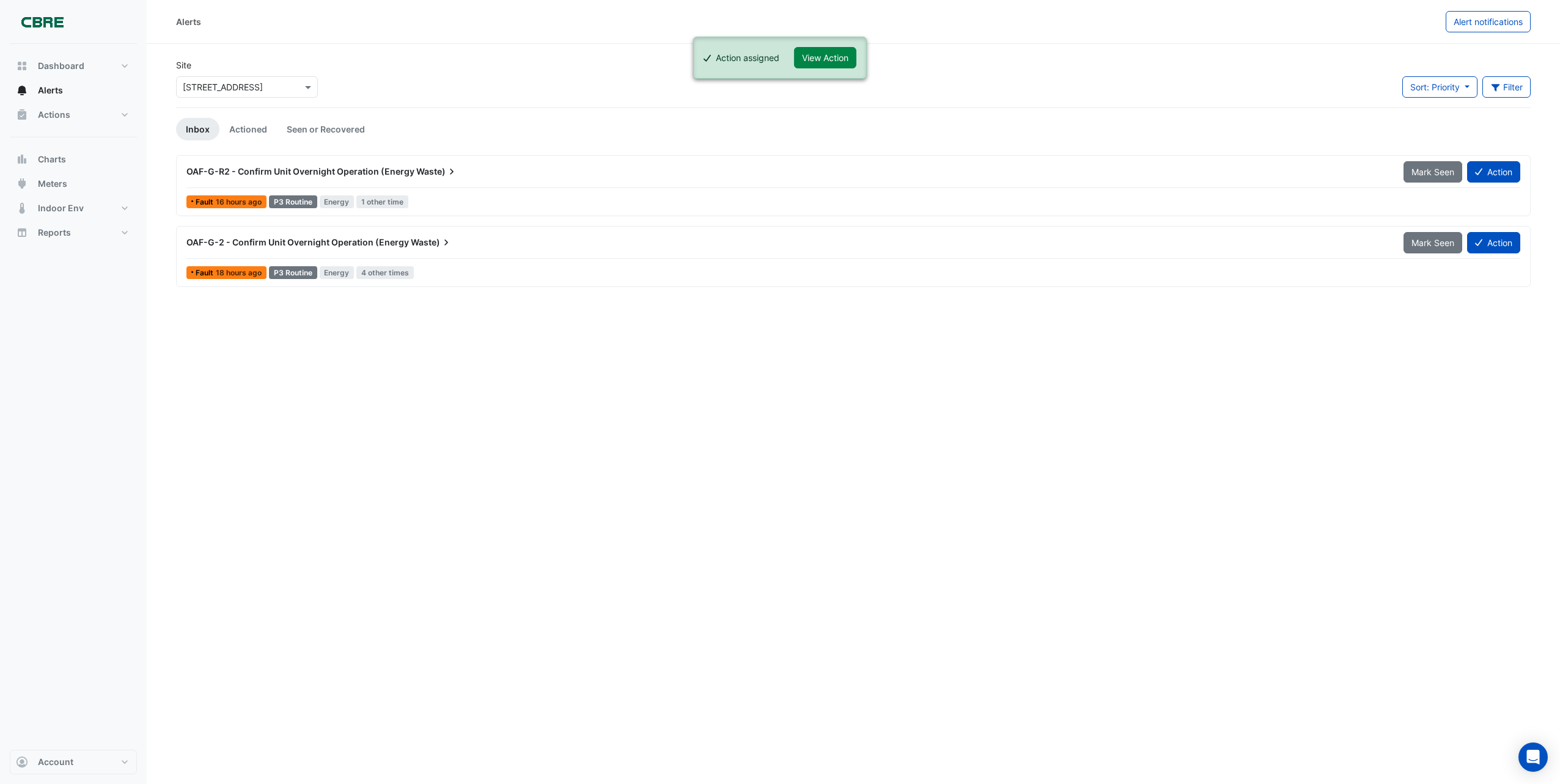
click at [341, 241] on span "OAF-G-2 - Confirm Unit Overnight Operation (Energy" at bounding box center [297, 242] width 223 height 11
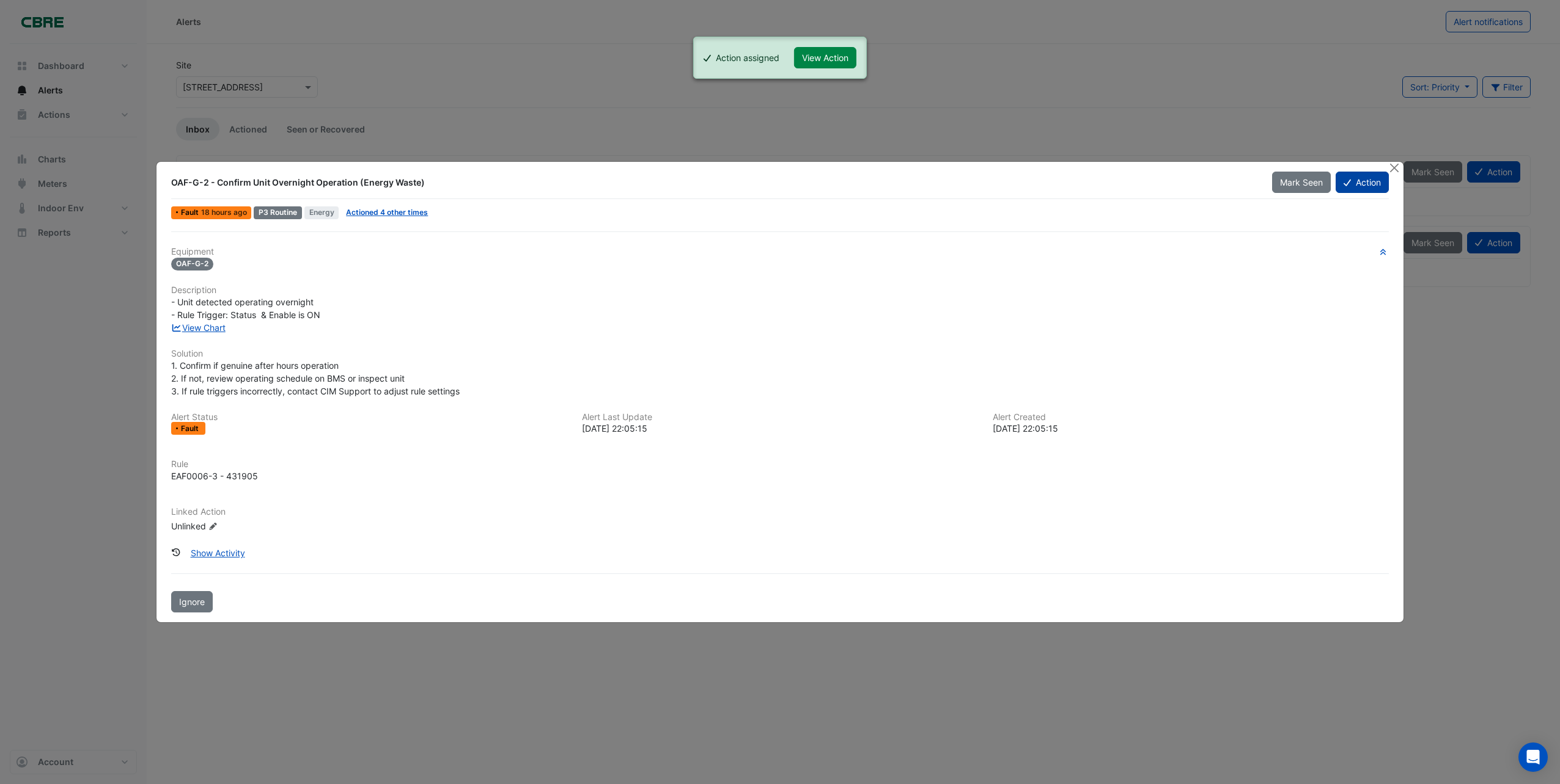
click at [1359, 187] on button "Action" at bounding box center [1362, 183] width 53 height 21
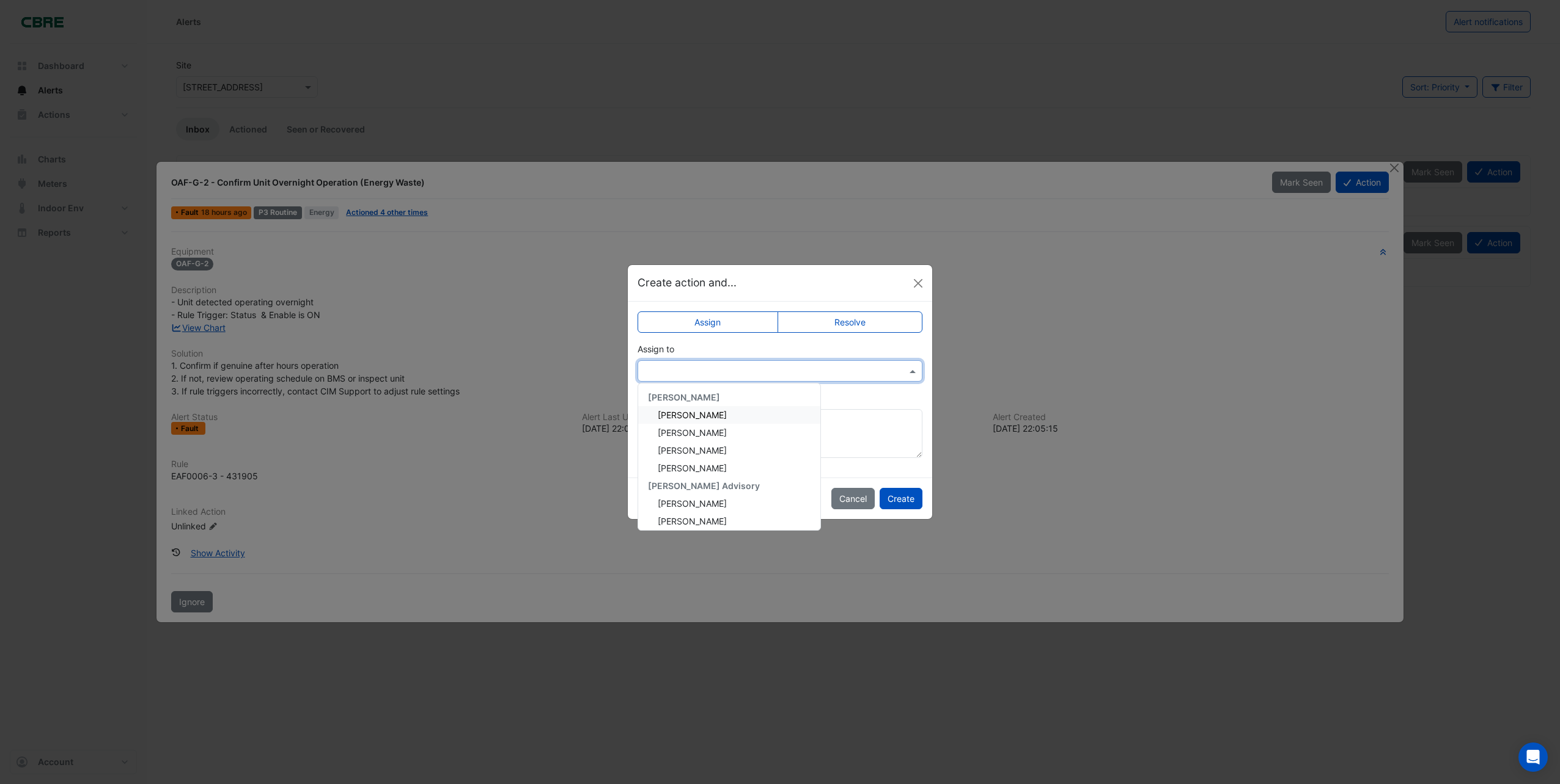
click at [910, 368] on span at bounding box center [915, 370] width 16 height 13
click at [677, 433] on span "[PERSON_NAME]" at bounding box center [692, 434] width 69 height 11
click at [898, 494] on button "Create" at bounding box center [901, 498] width 43 height 21
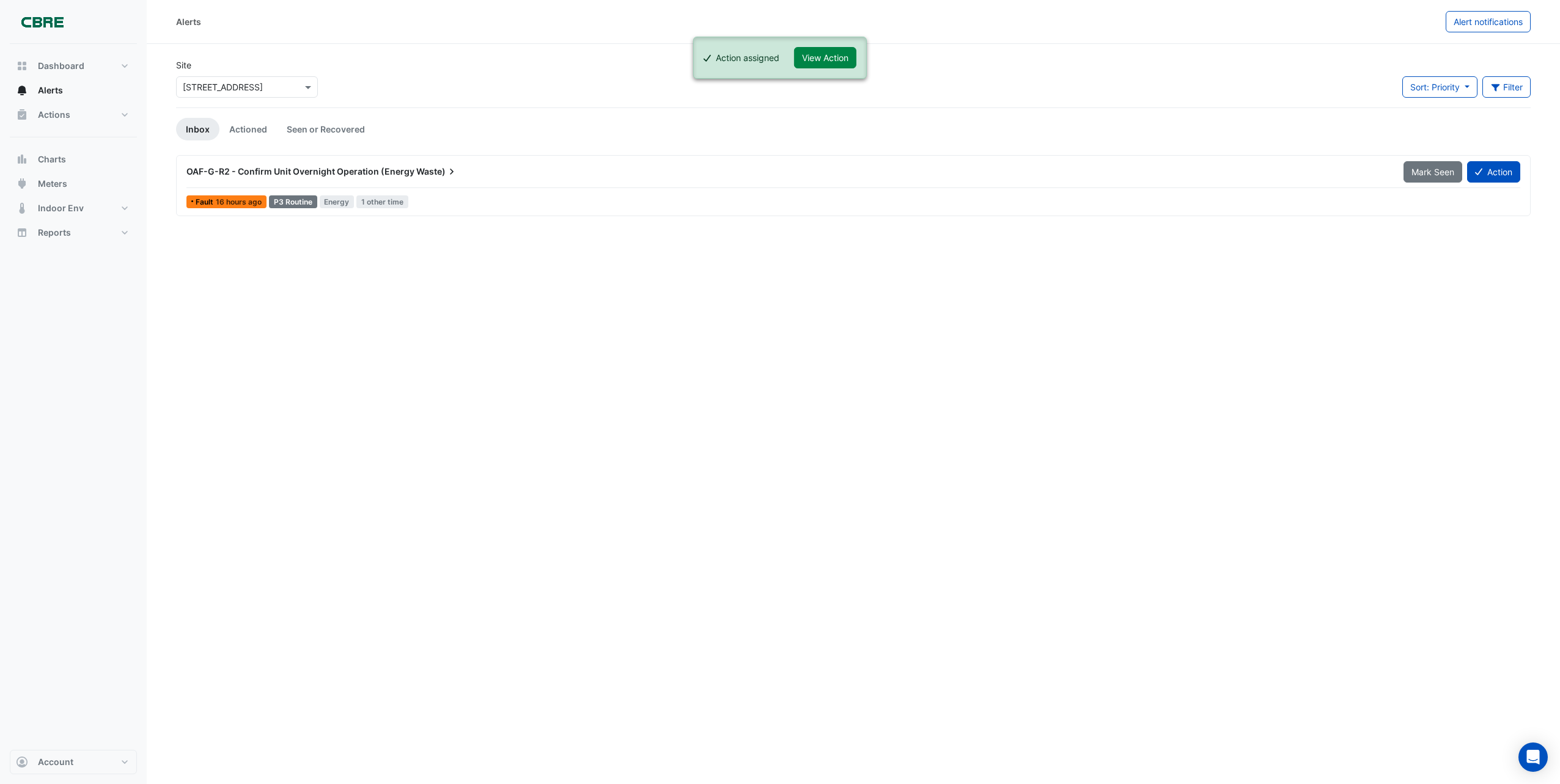
click at [365, 172] on span "OAF-G-R2 - Confirm Unit Overnight Operation (Energy" at bounding box center [300, 171] width 228 height 11
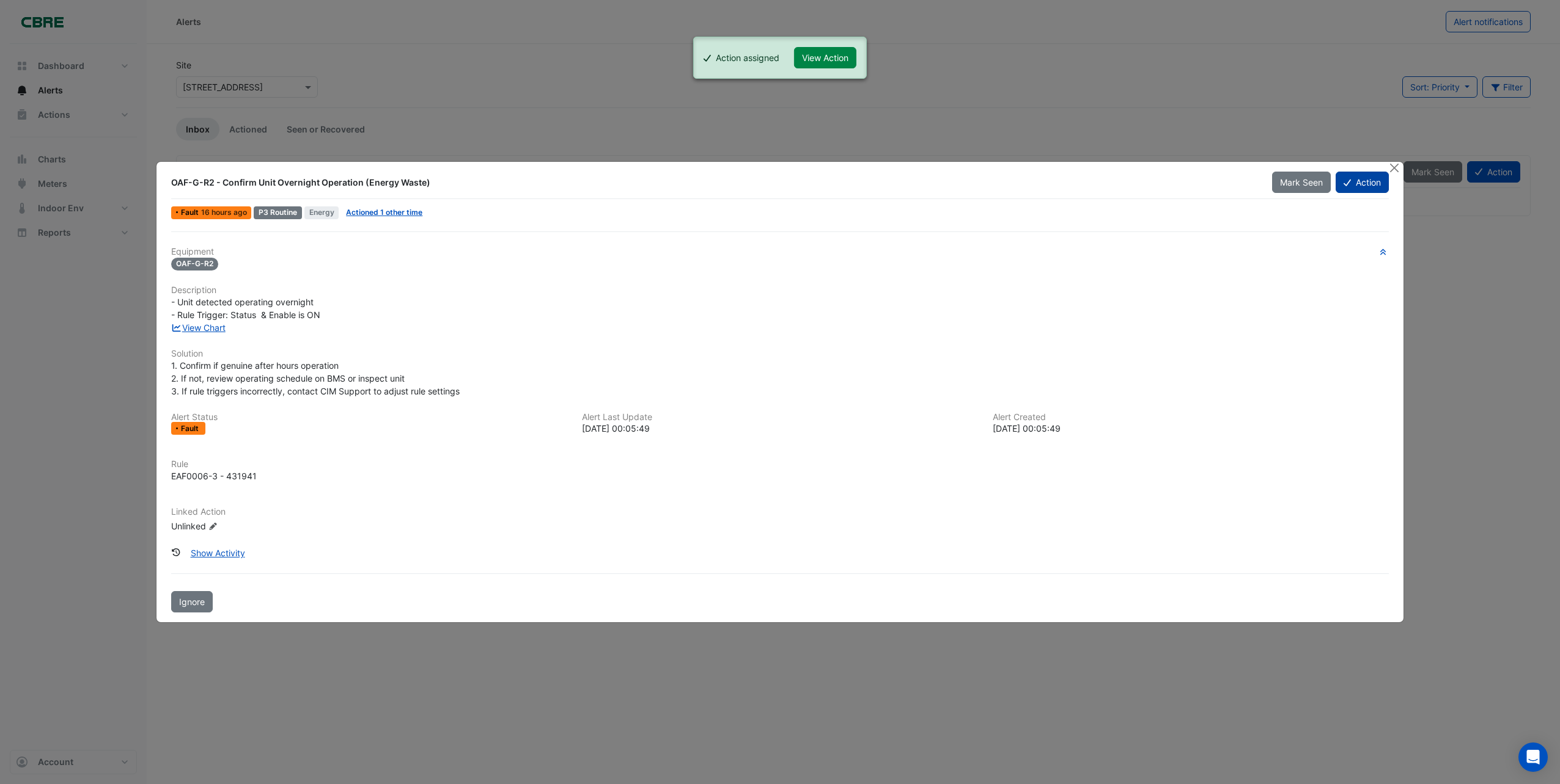
click at [1364, 182] on button "Action" at bounding box center [1362, 183] width 53 height 21
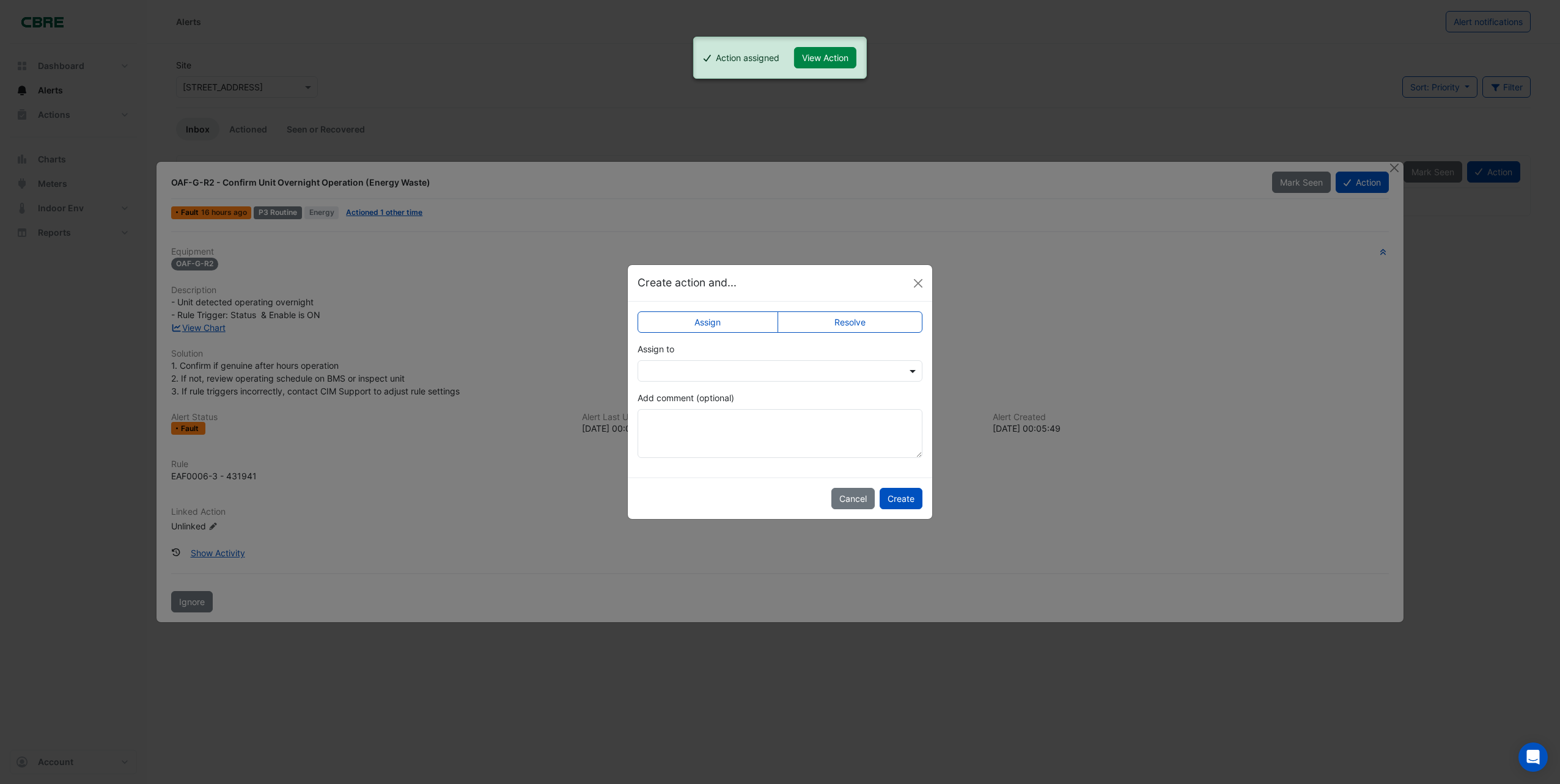
click at [917, 368] on span at bounding box center [915, 370] width 16 height 13
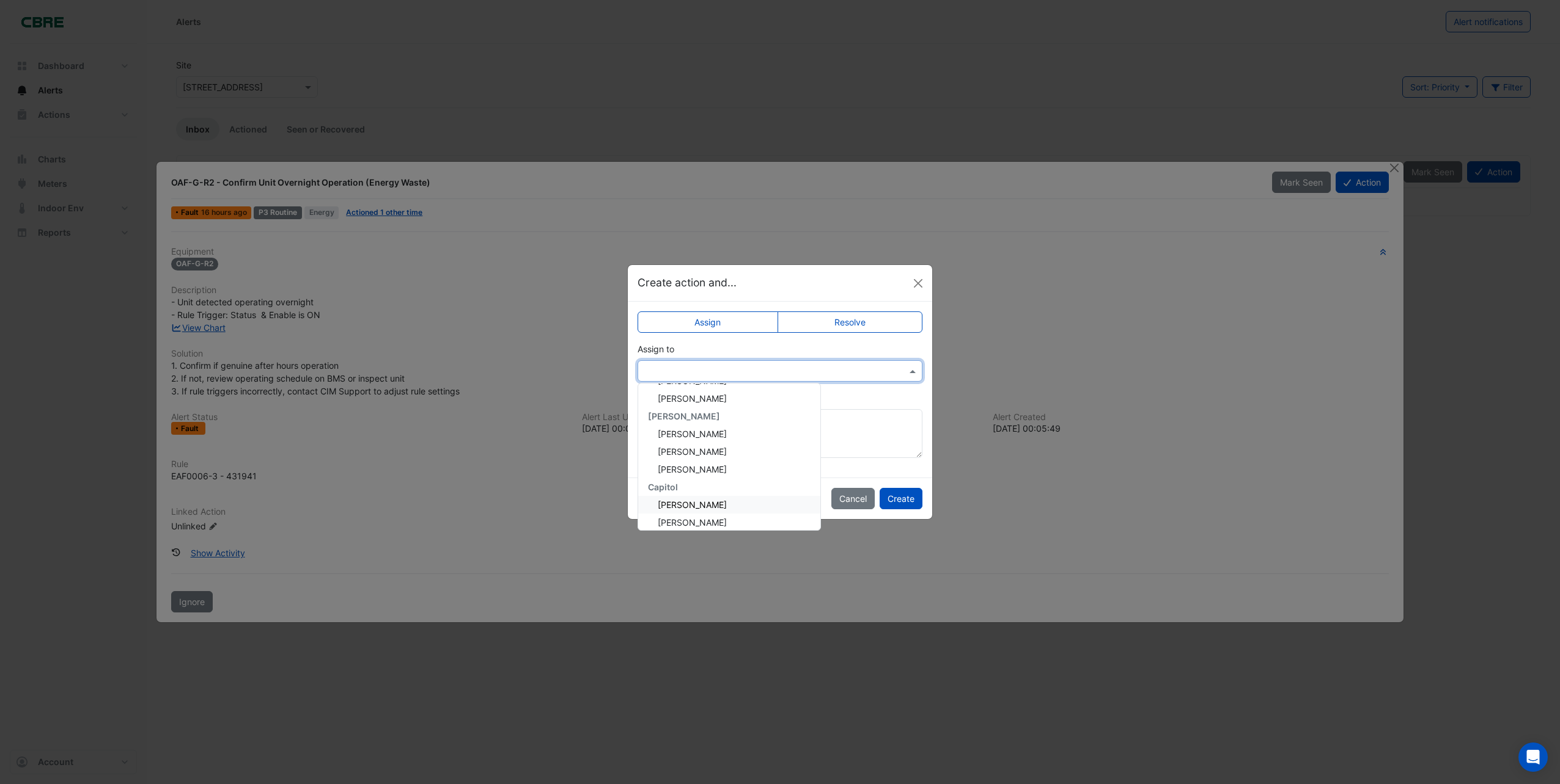
scroll to position [122, 0]
click at [699, 434] on span "[PERSON_NAME]" at bounding box center [692, 434] width 69 height 11
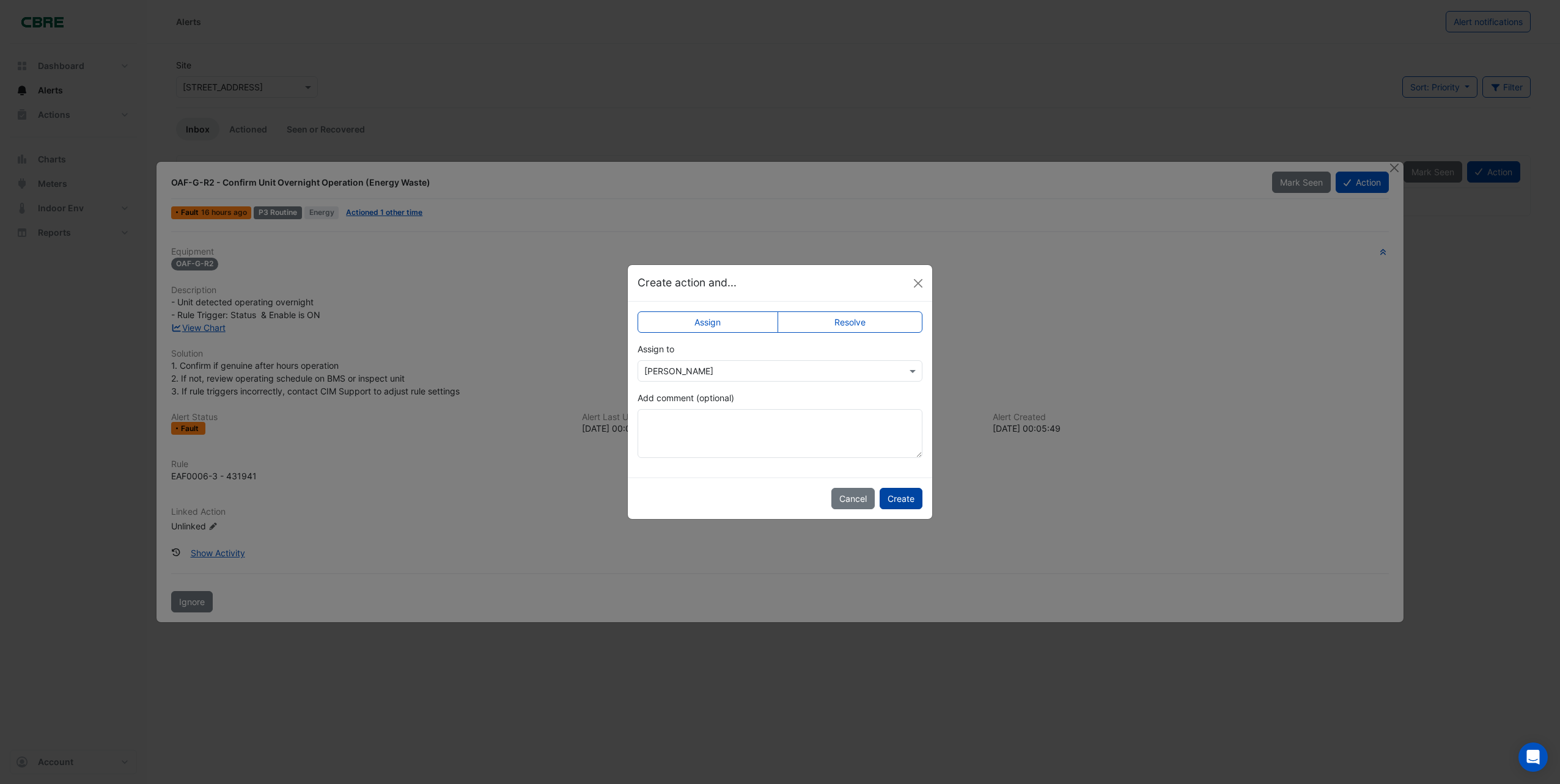
click at [903, 496] on button "Create" at bounding box center [901, 498] width 43 height 21
